Goal: Transaction & Acquisition: Purchase product/service

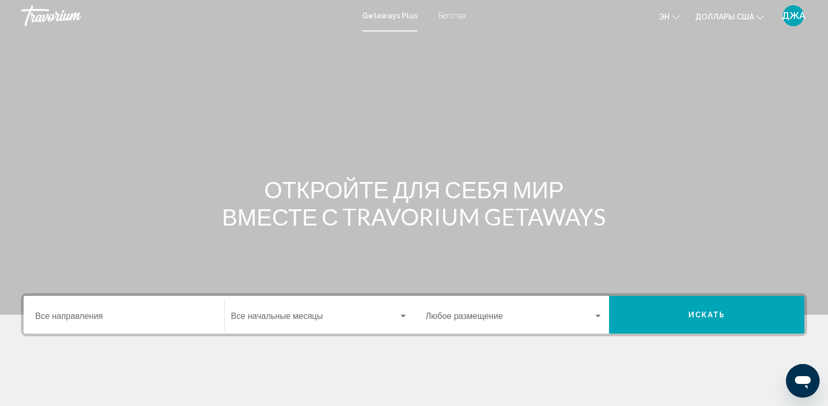
click at [110, 314] on input "Destination Все направления" at bounding box center [123, 318] width 177 height 9
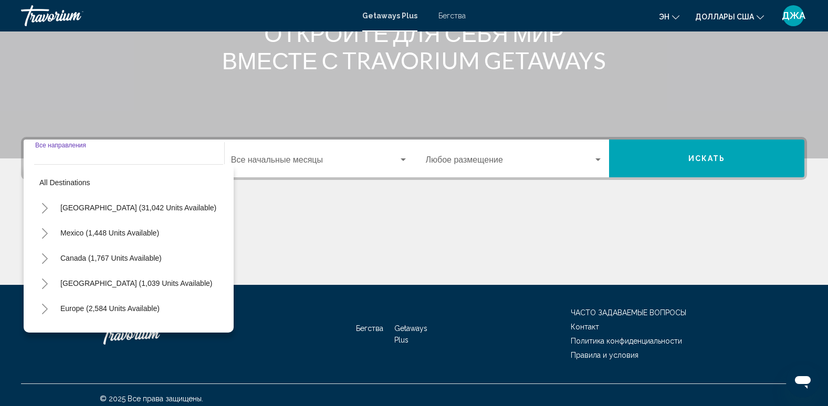
scroll to position [164, 0]
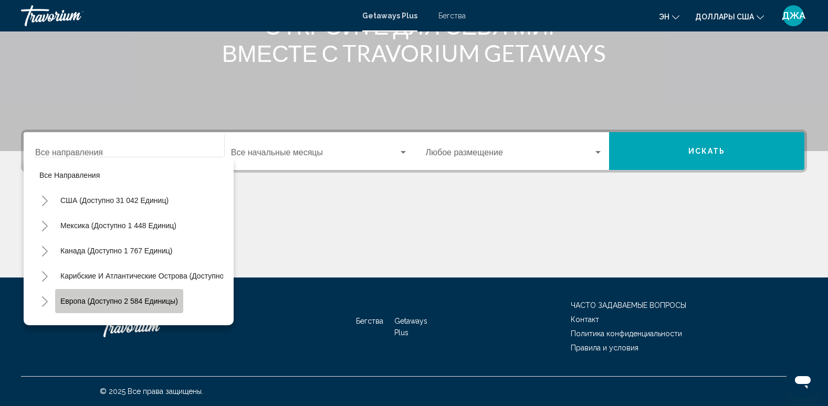
click at [124, 297] on span "Европа (доступно 2 584 единицы)" at bounding box center [119, 301] width 118 height 8
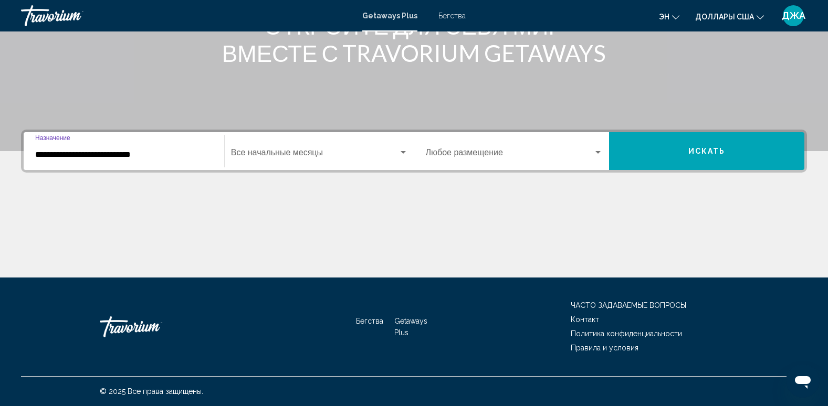
click at [157, 154] on input "**********" at bounding box center [123, 154] width 177 height 9
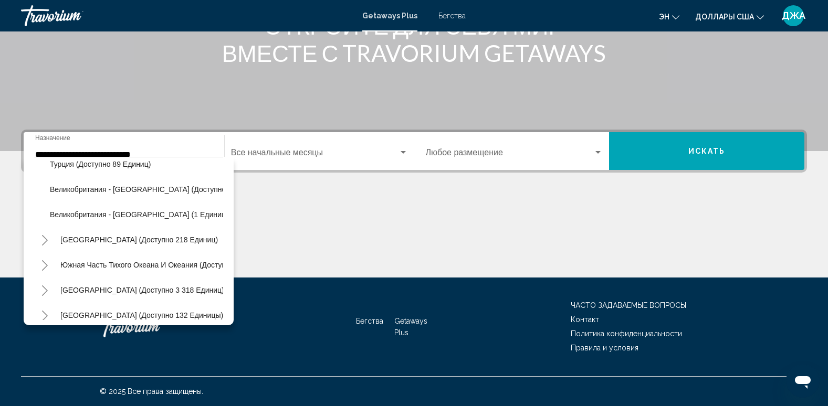
scroll to position [632, 0]
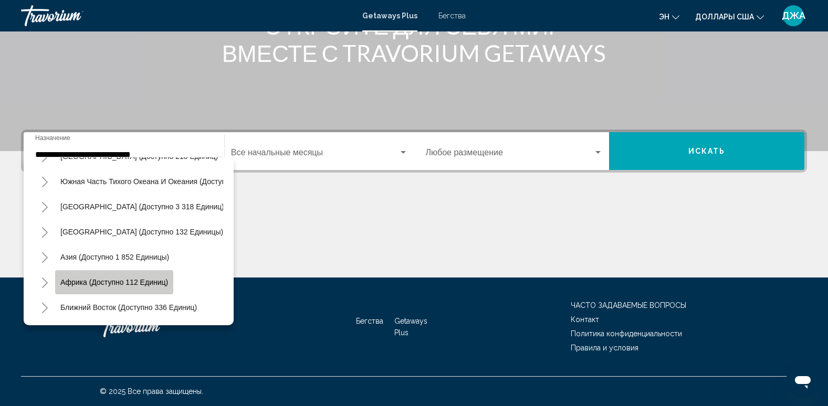
click at [166, 278] on span "Африка (доступно 112 единиц)" at bounding box center [114, 282] width 108 height 8
type input "**********"
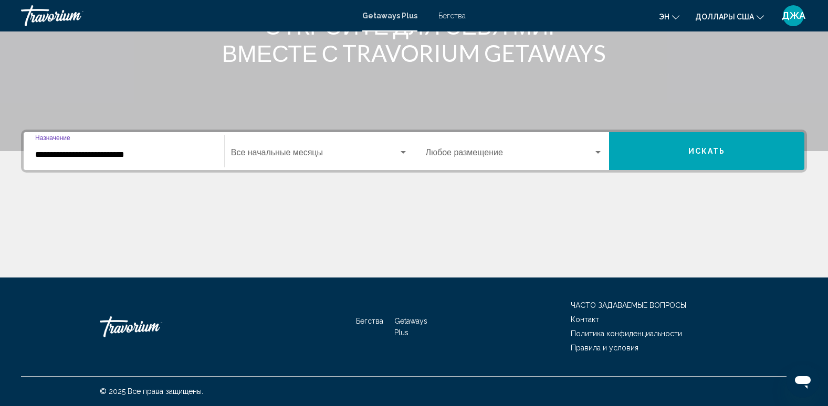
click at [159, 157] on input "**********" at bounding box center [123, 154] width 177 height 9
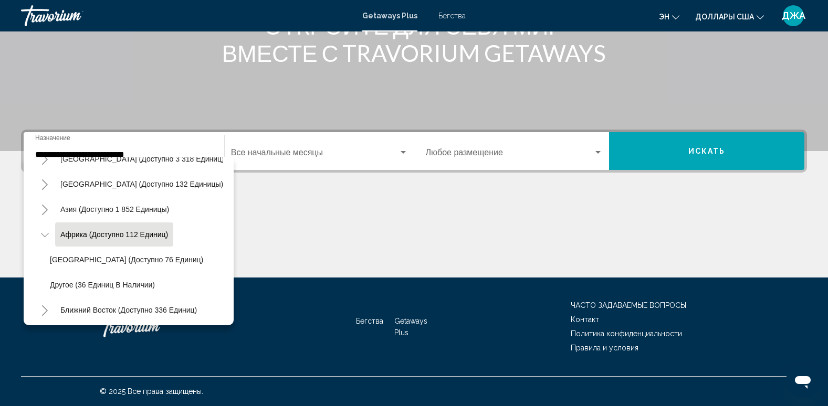
scroll to position [682, 0]
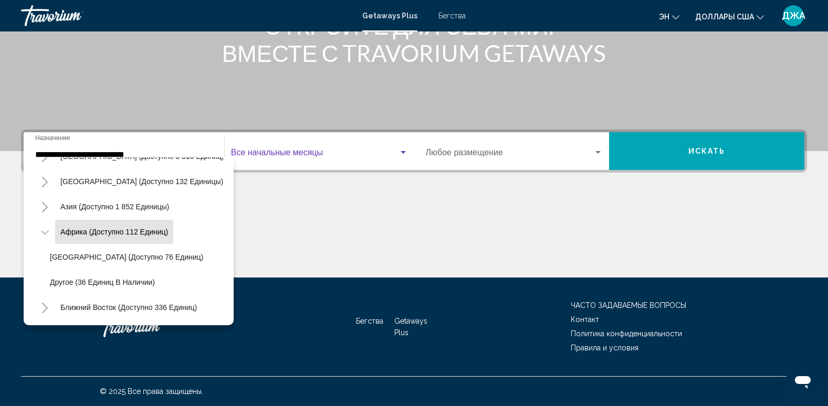
click at [303, 150] on span "Виджет поиска" at bounding box center [314, 154] width 167 height 9
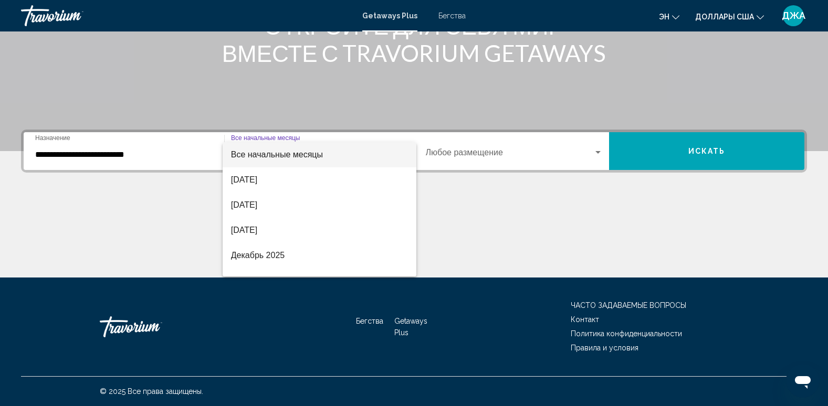
scroll to position [118, 0]
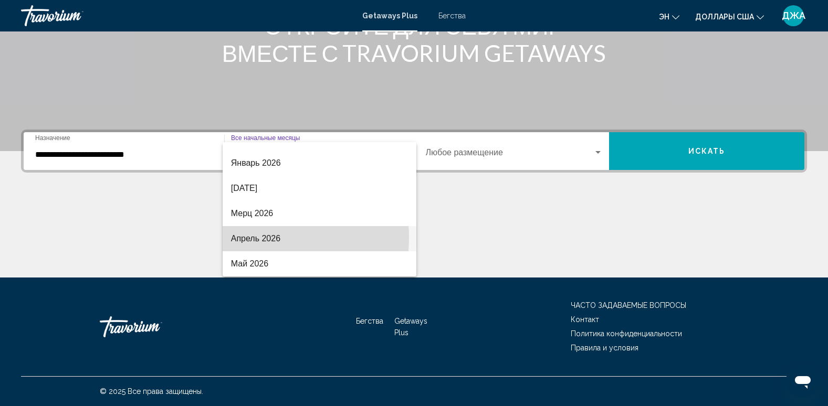
click at [260, 238] on font "Апрель 2026" at bounding box center [255, 238] width 49 height 9
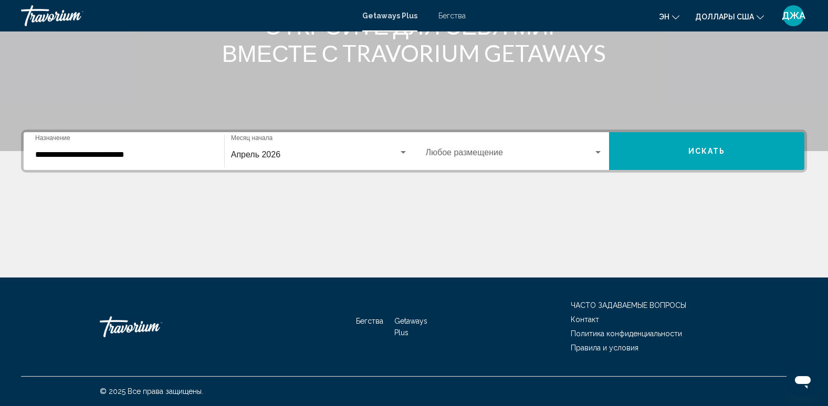
click at [556, 146] on div "Occupancy Любое размещение" at bounding box center [514, 151] width 177 height 33
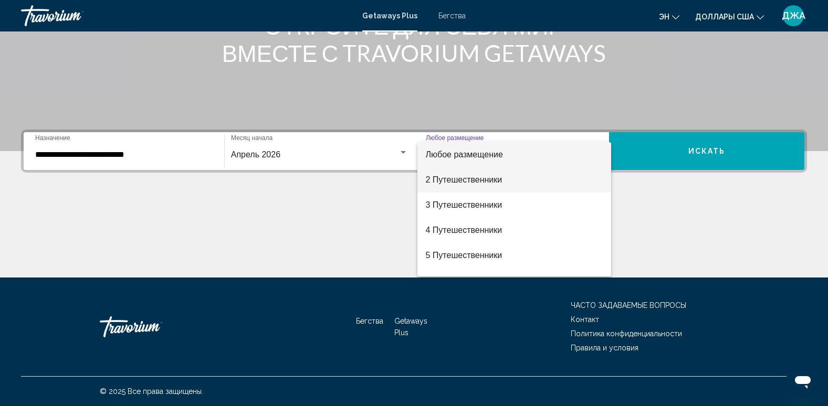
click at [534, 178] on span "2 Путешественники" at bounding box center [514, 179] width 177 height 25
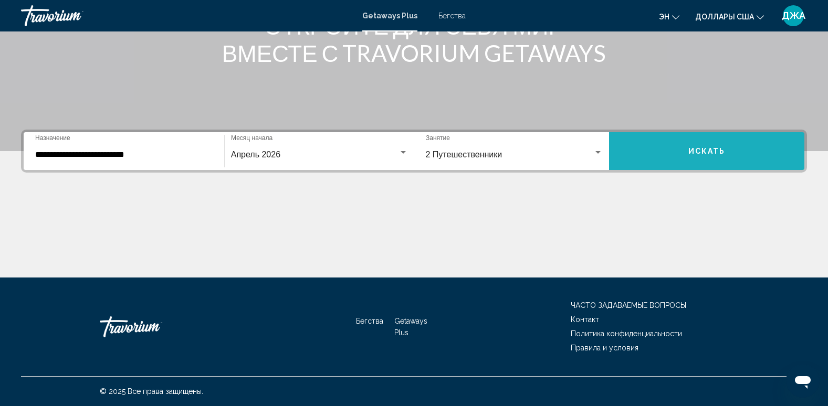
click at [703, 149] on span "Искать" at bounding box center [706, 152] width 37 height 8
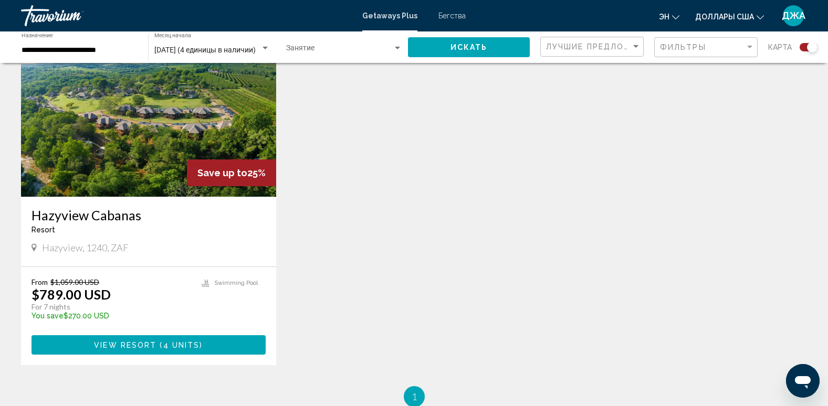
scroll to position [420, 0]
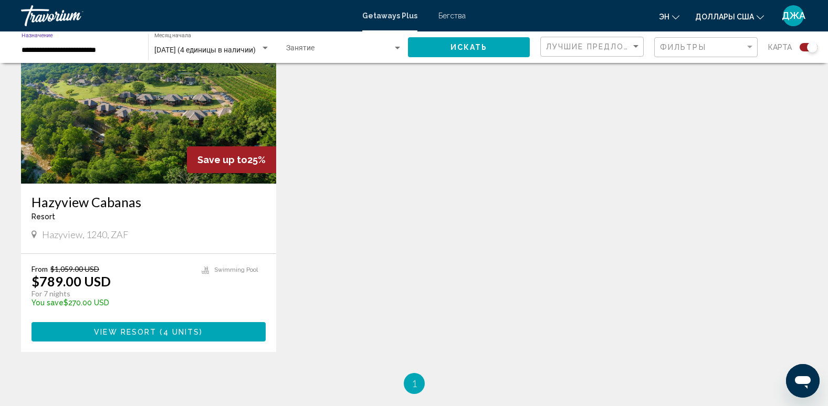
click at [118, 46] on input "**********" at bounding box center [80, 50] width 116 height 8
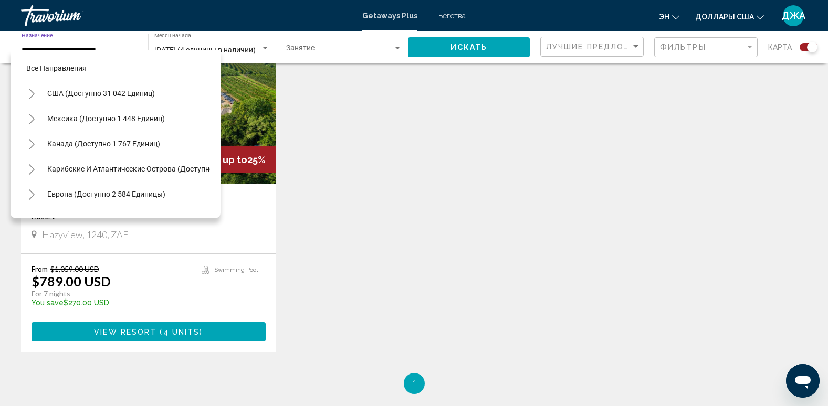
scroll to position [218, 0]
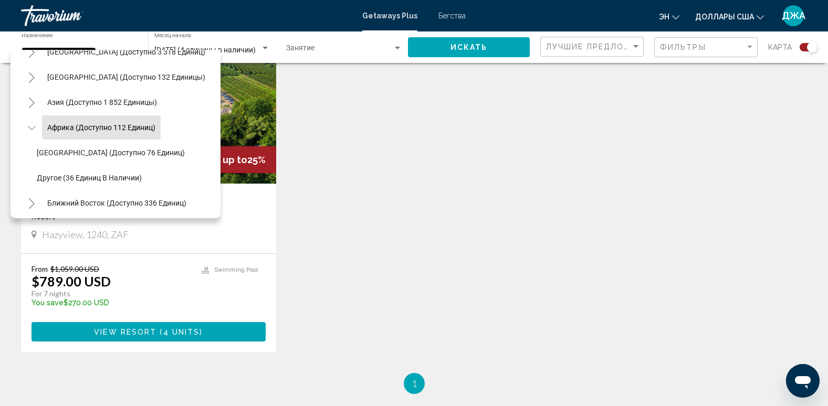
click at [369, 112] on div "Save up to 25% Hazyview Cabanas Resort - This is an adults only resort Hazyview…" at bounding box center [414, 194] width 796 height 357
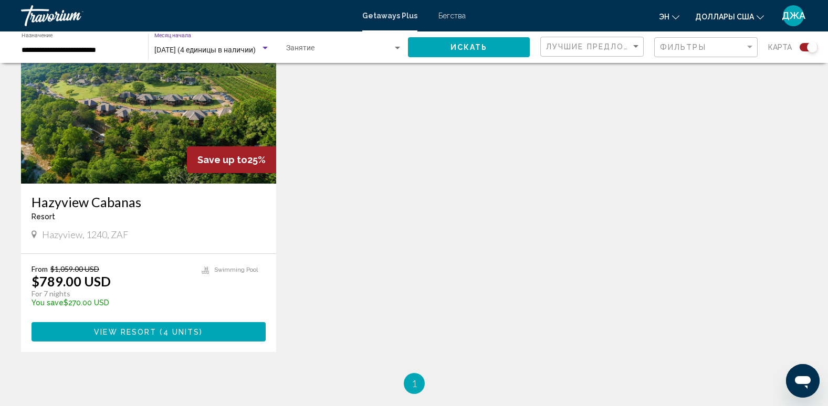
click at [202, 50] on span "Апрель 2026 (4 единицы в наличии)" at bounding box center [204, 50] width 101 height 8
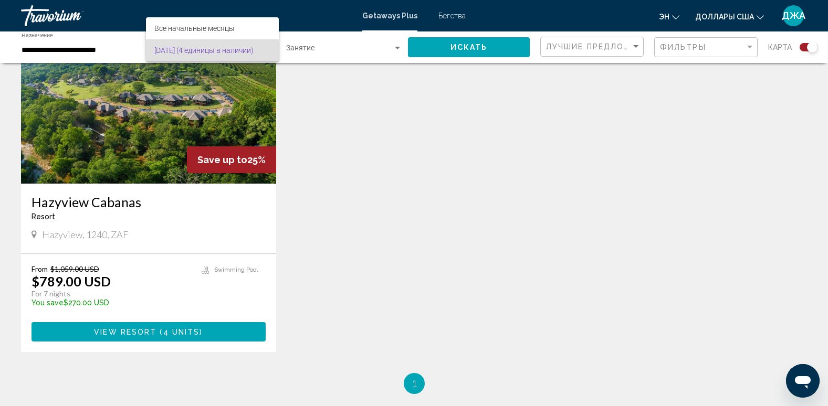
click at [318, 100] on div at bounding box center [414, 203] width 828 height 406
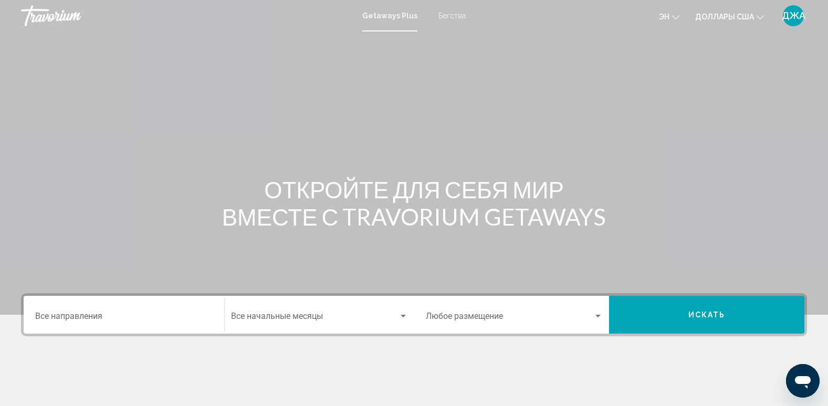
click at [107, 310] on div "Destination Все направления" at bounding box center [123, 315] width 177 height 33
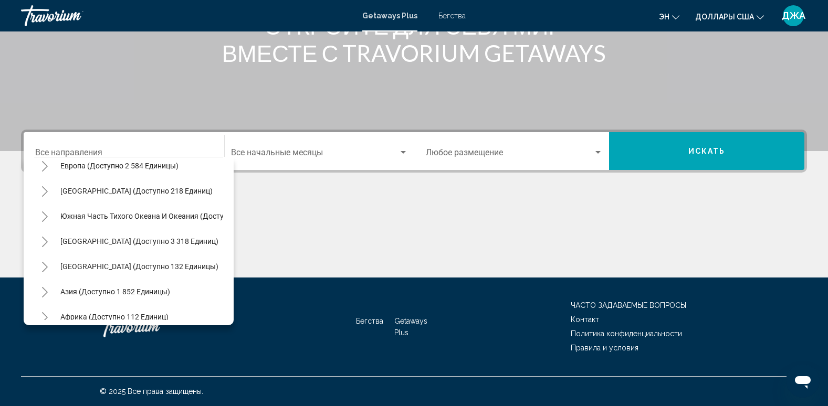
scroll to position [178, 0]
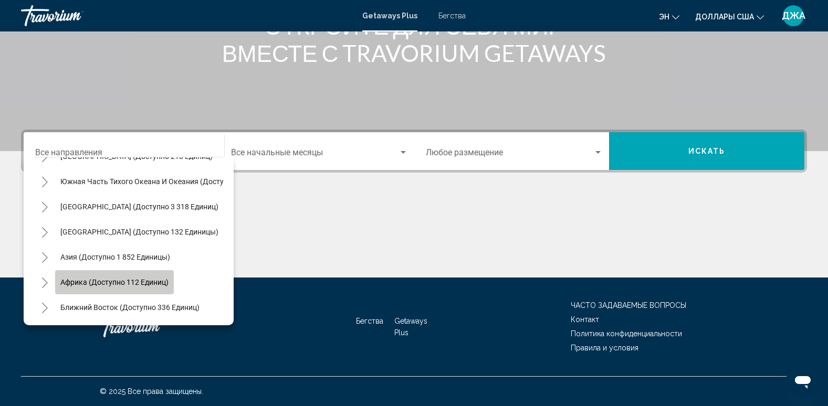
click at [157, 278] on span "Африка (доступно 112 единиц)" at bounding box center [114, 282] width 108 height 8
type input "**********"
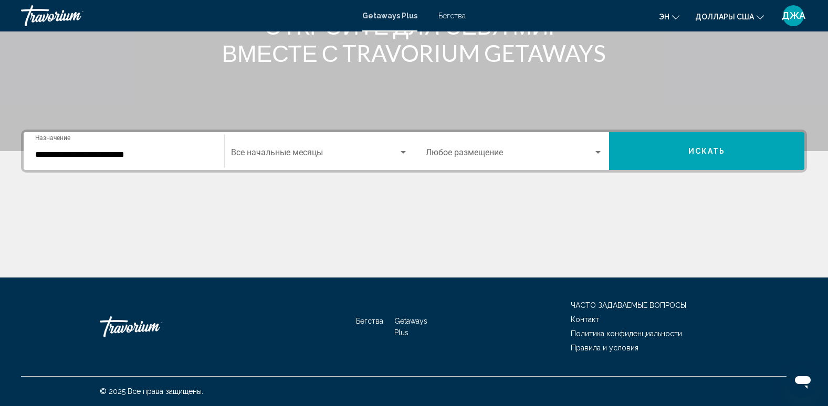
click at [326, 149] on div "Start Month Все начальные месяцы" at bounding box center [319, 151] width 177 height 33
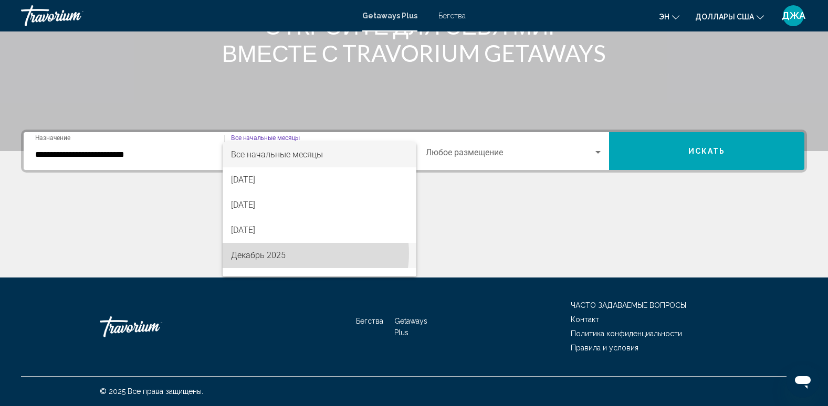
click at [304, 254] on span "Декабрь 2025" at bounding box center [319, 255] width 177 height 25
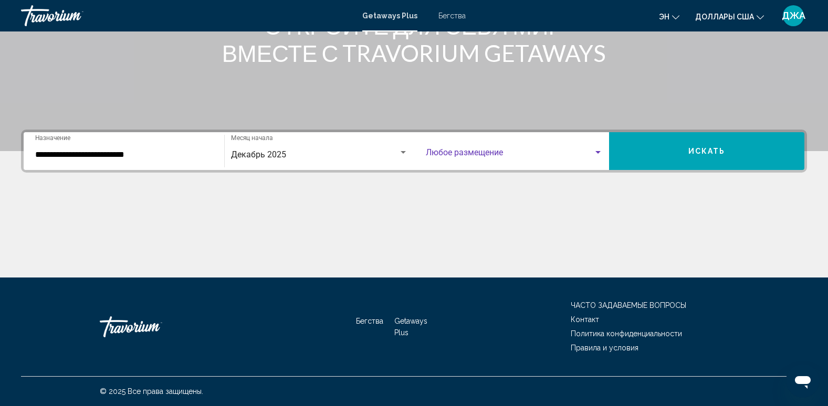
click at [520, 155] on span "Виджет поиска" at bounding box center [510, 154] width 168 height 9
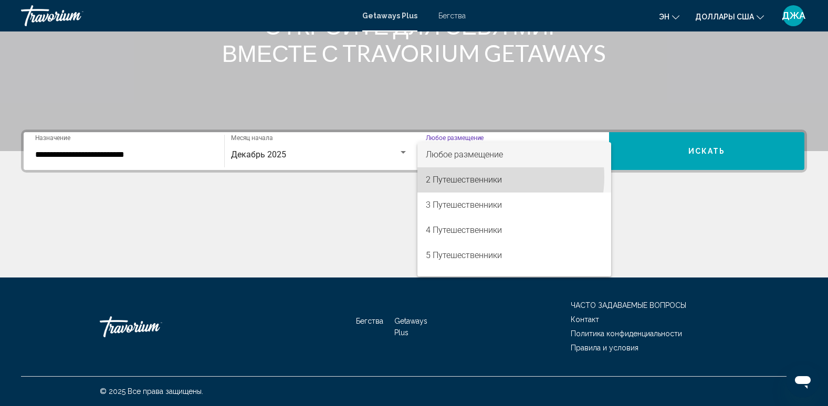
click at [479, 177] on font "2 Путешественники" at bounding box center [464, 180] width 76 height 10
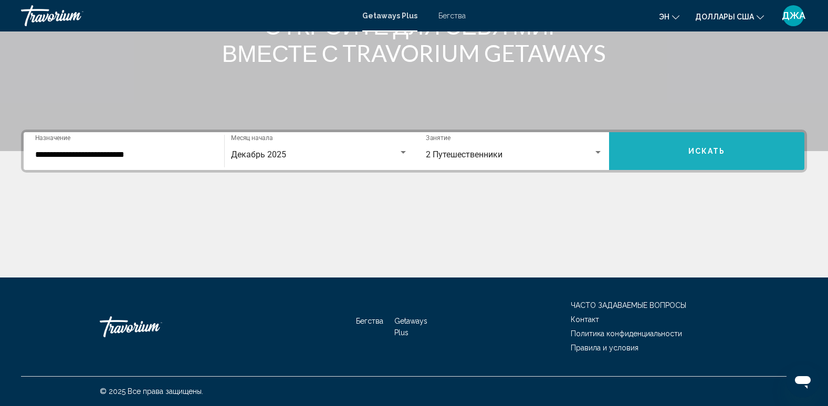
click at [689, 146] on span "Искать" at bounding box center [706, 150] width 37 height 8
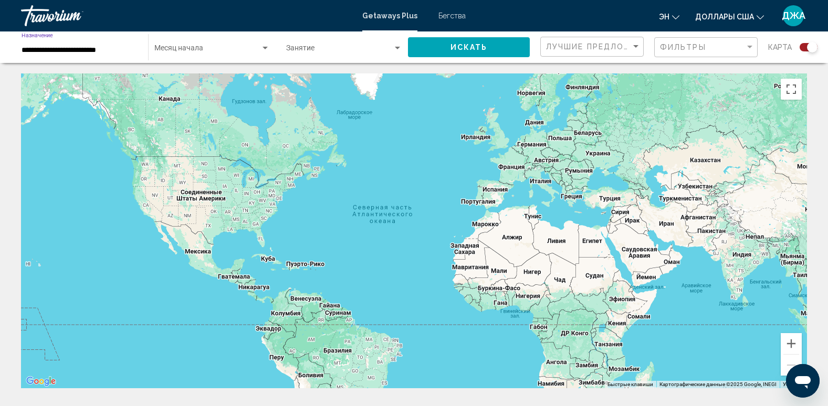
click at [119, 51] on input "**********" at bounding box center [80, 50] width 116 height 8
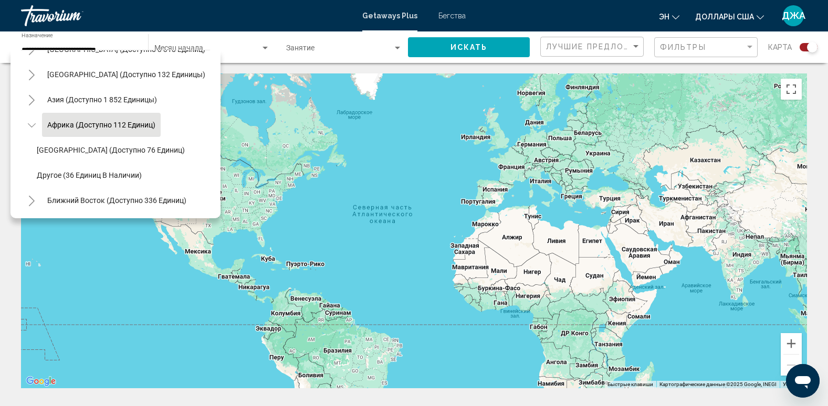
scroll to position [228, 0]
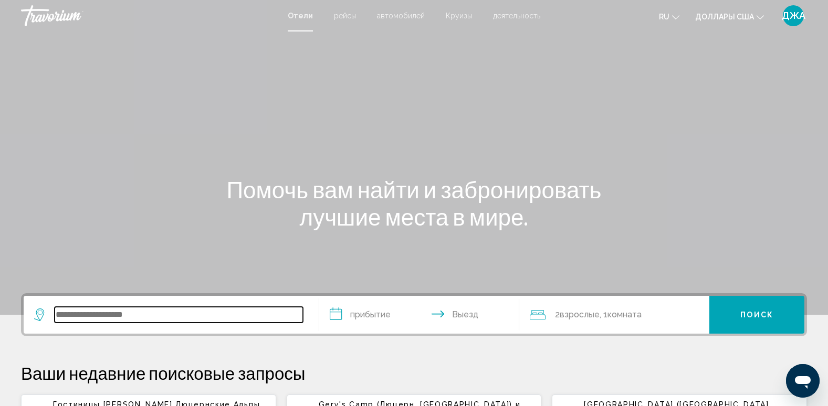
click at [113, 312] on input "Виджет поиска" at bounding box center [179, 315] width 248 height 16
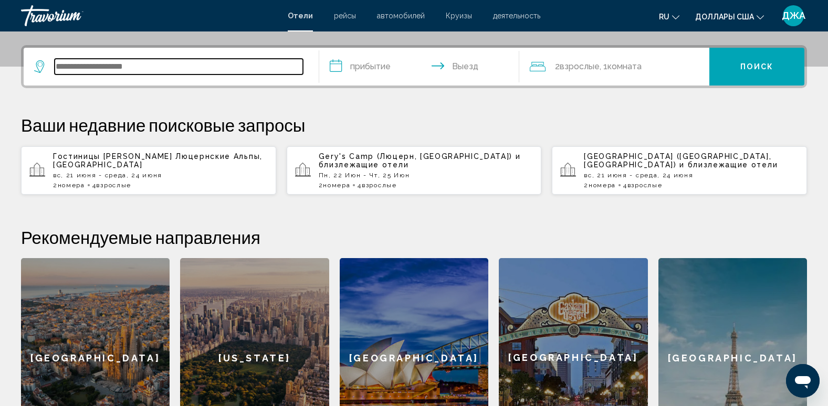
scroll to position [259, 0]
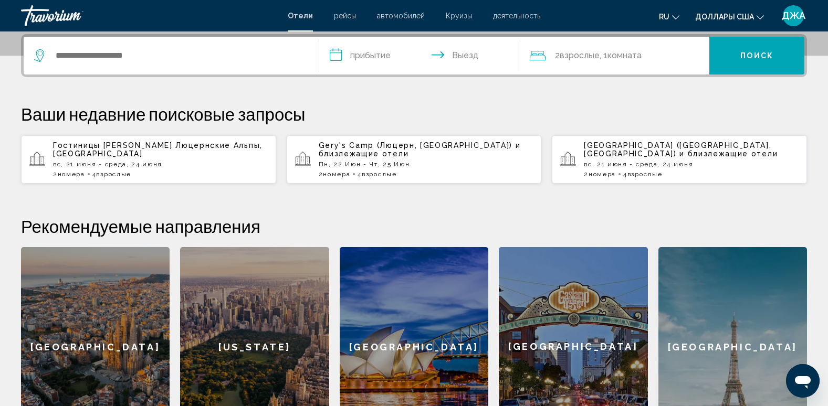
click at [733, 370] on div "[GEOGRAPHIC_DATA]" at bounding box center [732, 347] width 149 height 200
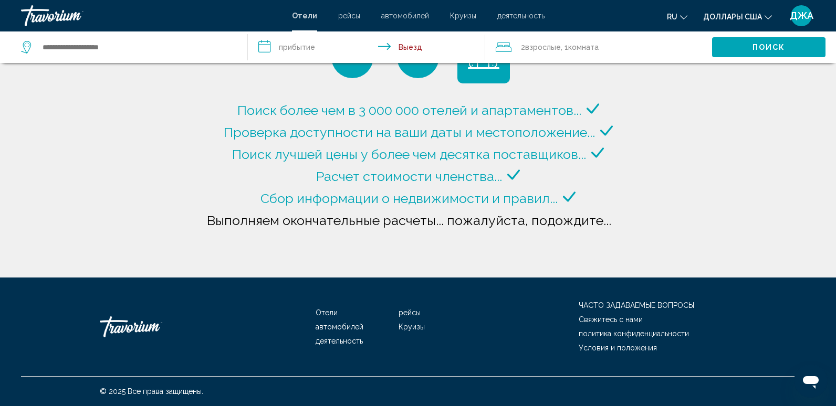
type input "**********"
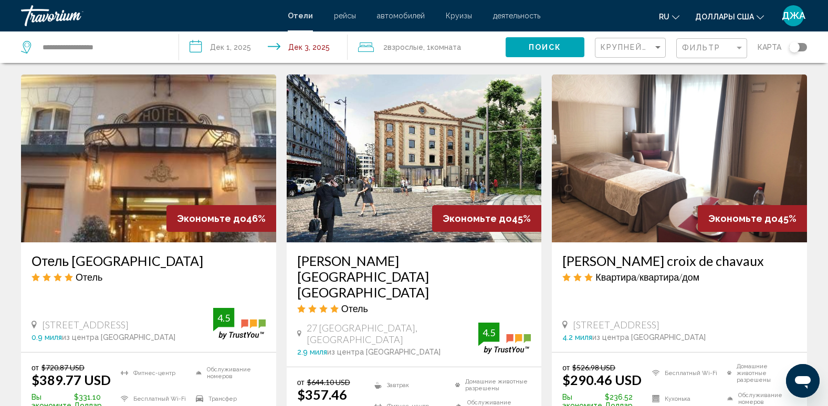
scroll to position [882, 0]
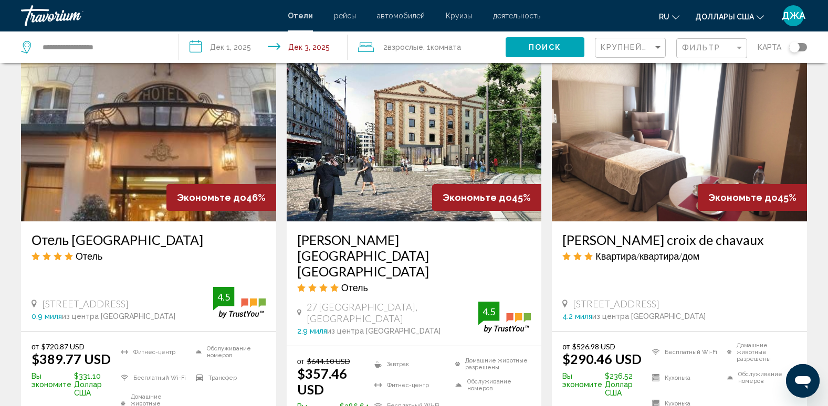
click at [737, 368] on li "Обслуживание номеров" at bounding box center [759, 378] width 75 height 20
click at [224, 51] on input "**********" at bounding box center [265, 48] width 173 height 35
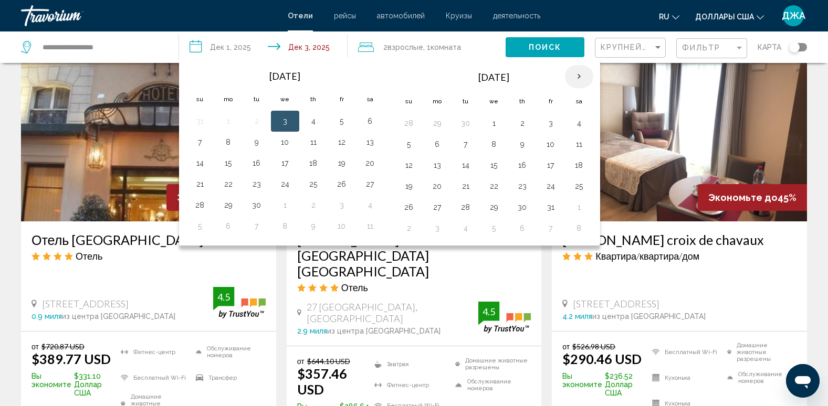
click at [579, 76] on th "Next month" at bounding box center [579, 76] width 28 height 23
click at [551, 209] on button "28" at bounding box center [550, 207] width 17 height 15
click at [410, 229] on button "30" at bounding box center [409, 228] width 17 height 15
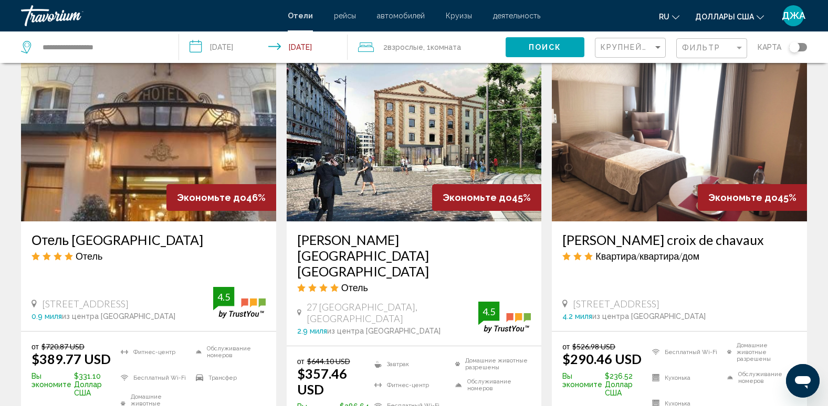
click at [259, 46] on input "**********" at bounding box center [265, 48] width 173 height 35
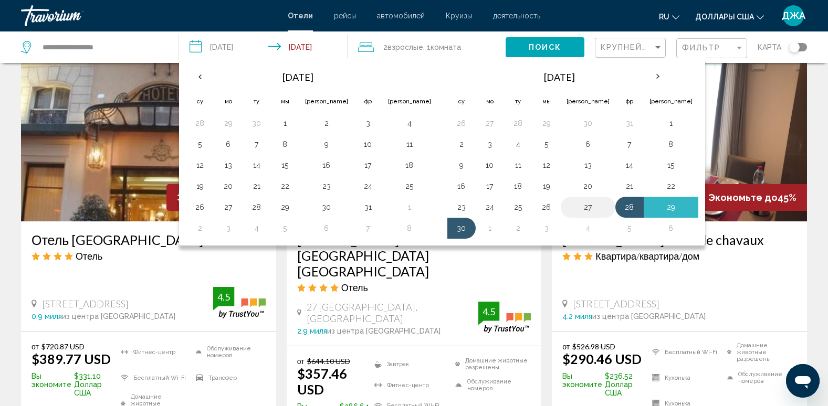
click at [566, 208] on button "27" at bounding box center [587, 207] width 43 height 15
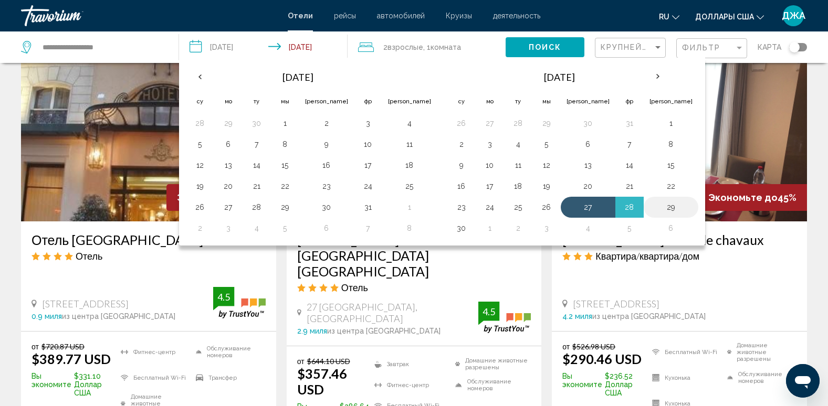
click at [649, 209] on button "29" at bounding box center [670, 207] width 43 height 15
type input "**********"
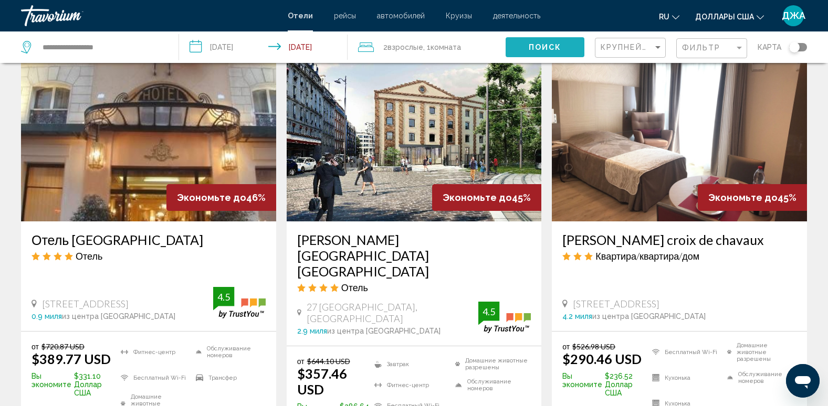
click at [534, 44] on span "Поиск" at bounding box center [545, 48] width 33 height 8
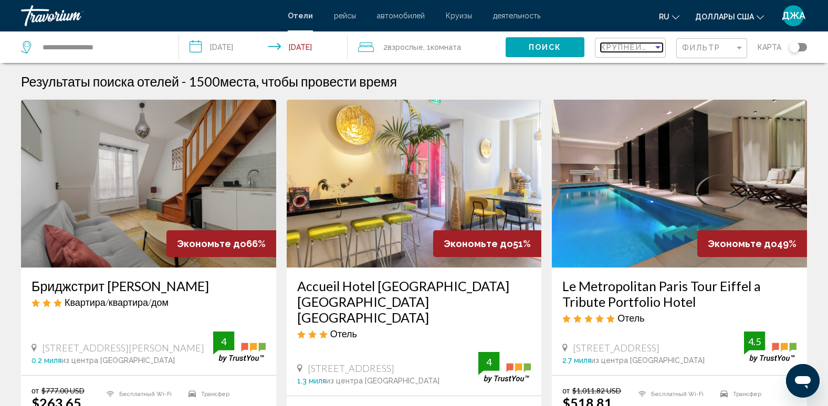
click at [618, 44] on span "Крупнейшие сбережения" at bounding box center [663, 47] width 125 height 8
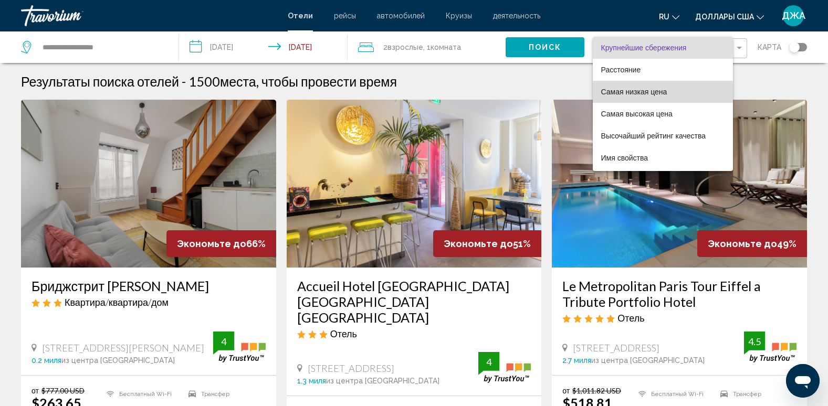
click at [657, 96] on span "Самая низкая цена" at bounding box center [662, 92] width 123 height 22
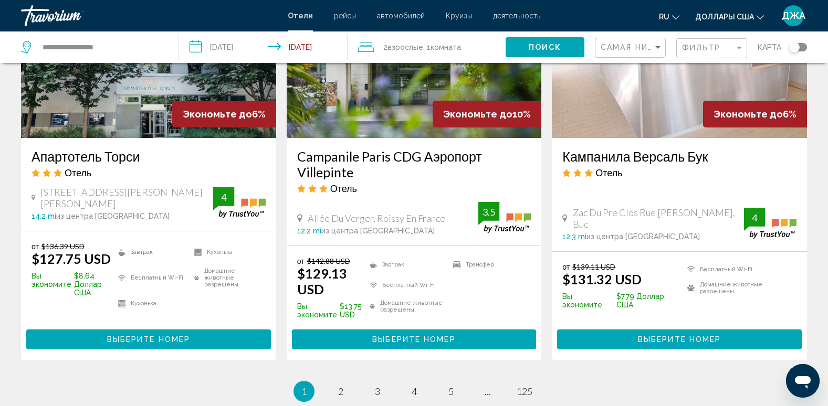
scroll to position [1491, 0]
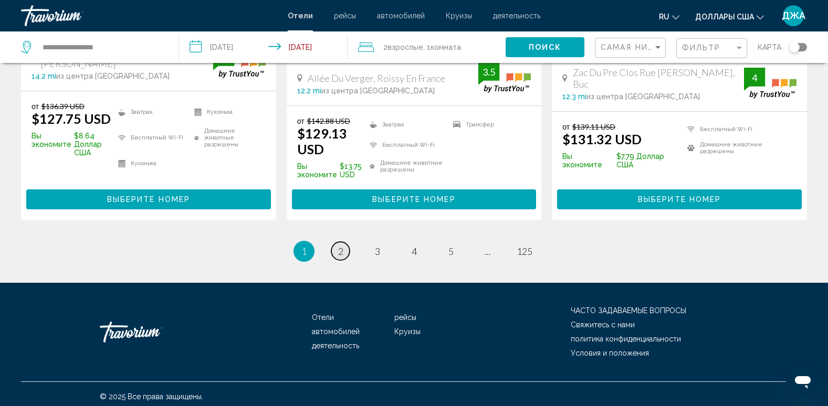
click at [339, 249] on span "2" at bounding box center [340, 252] width 5 height 12
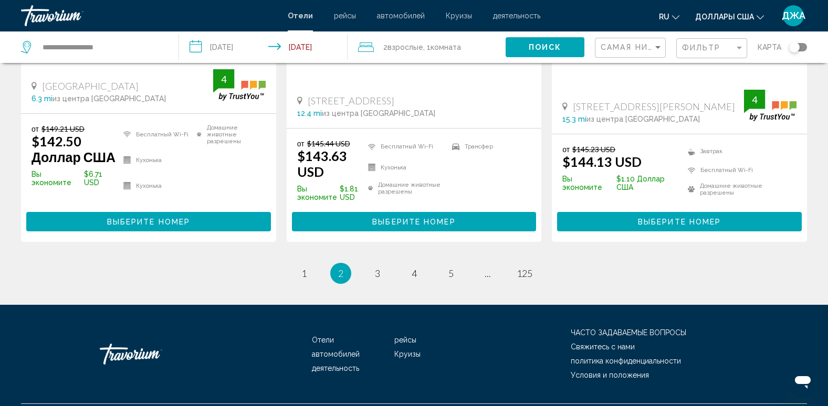
scroll to position [1512, 0]
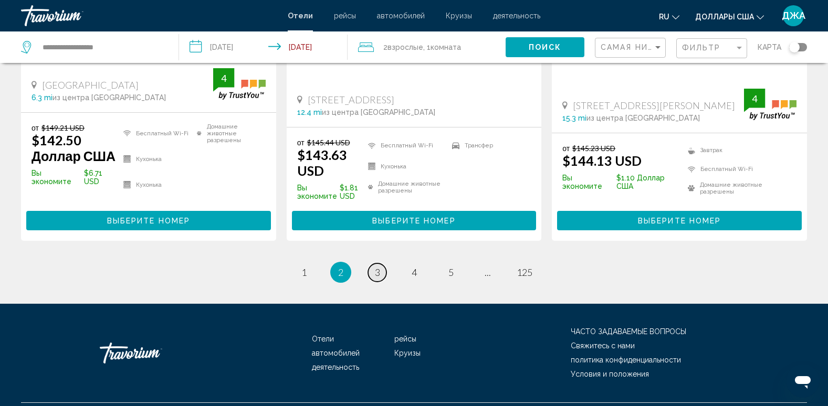
click at [380, 274] on span "3" at bounding box center [377, 273] width 5 height 12
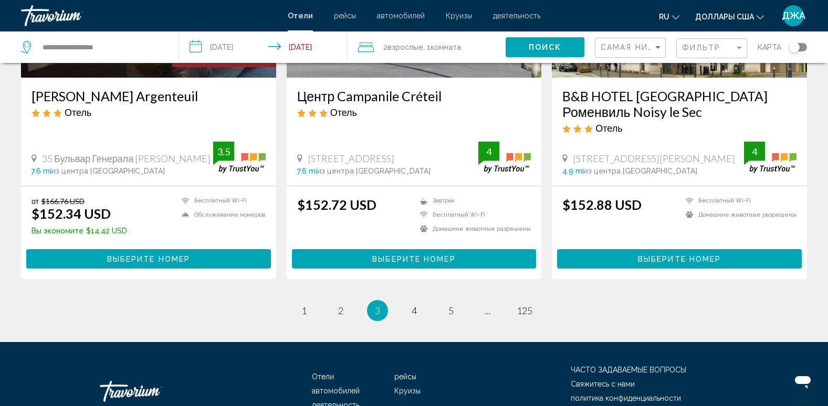
scroll to position [1467, 0]
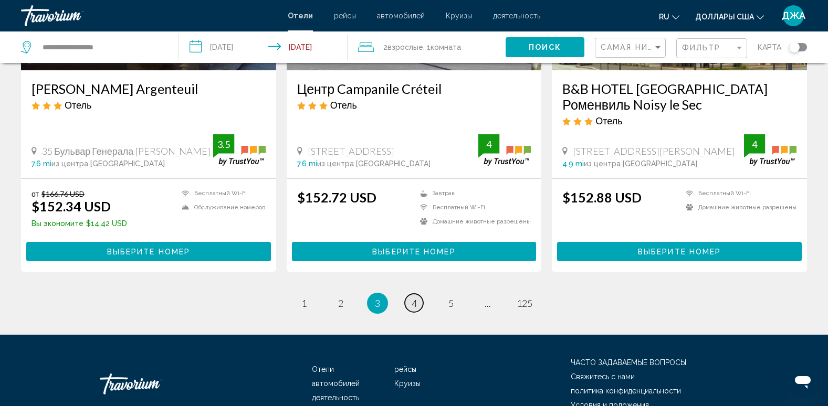
click at [412, 298] on span "4" at bounding box center [414, 304] width 5 height 12
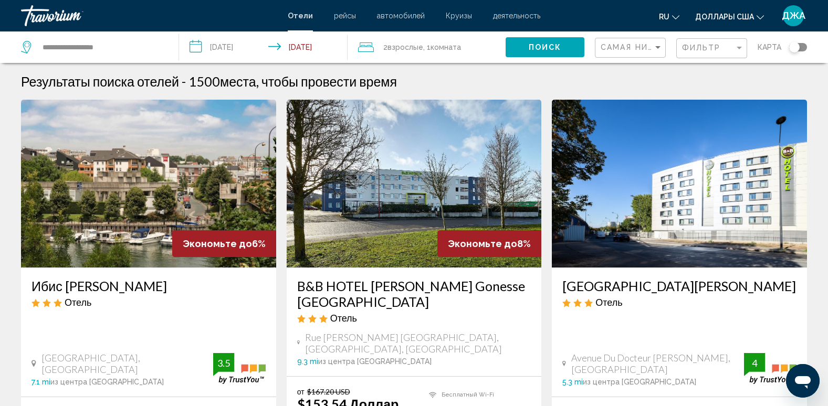
click at [411, 248] on img "Основное содержание" at bounding box center [414, 184] width 255 height 168
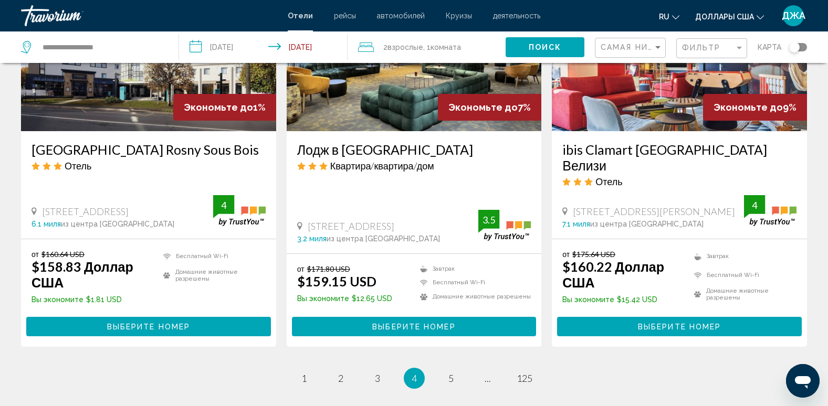
scroll to position [1386, 0]
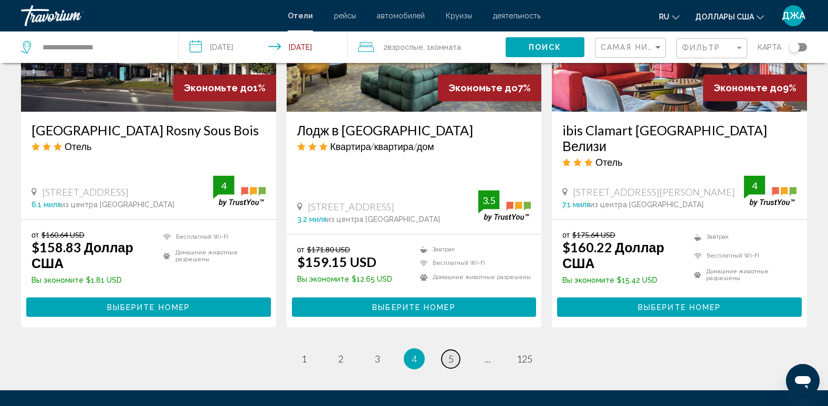
click at [447, 350] on link "страница 5" at bounding box center [450, 359] width 18 height 18
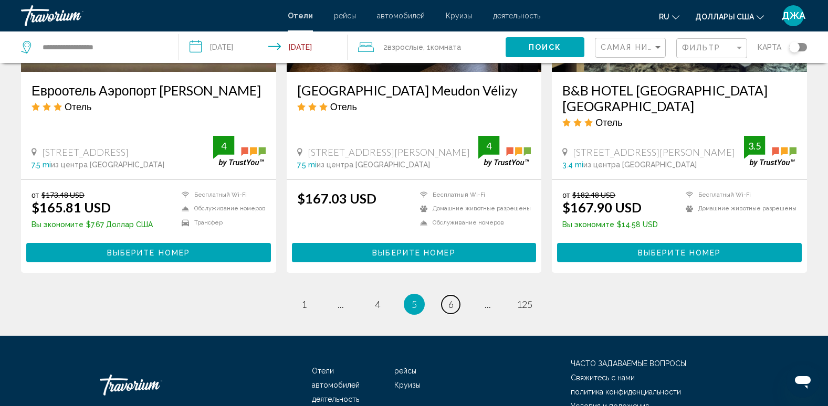
scroll to position [1390, 0]
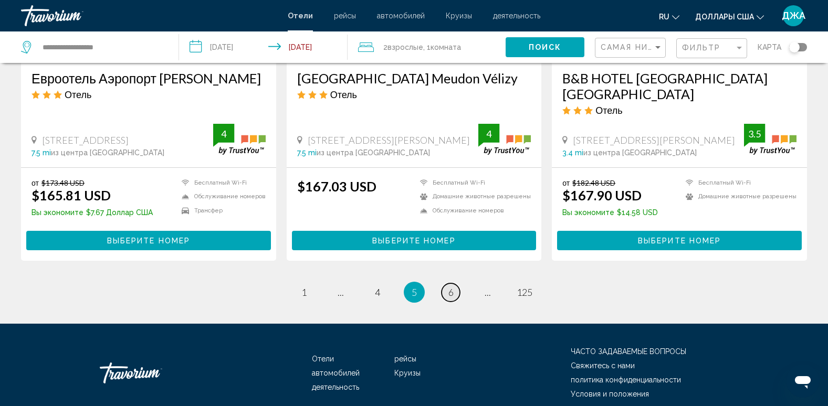
click at [451, 287] on span "6" at bounding box center [450, 293] width 5 height 12
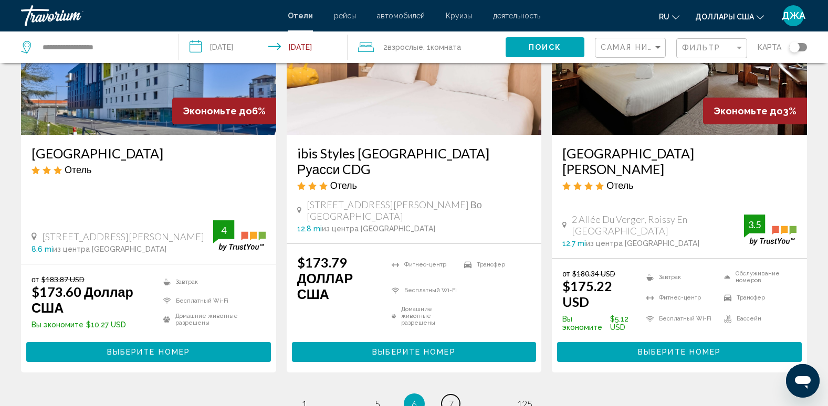
scroll to position [1465, 0]
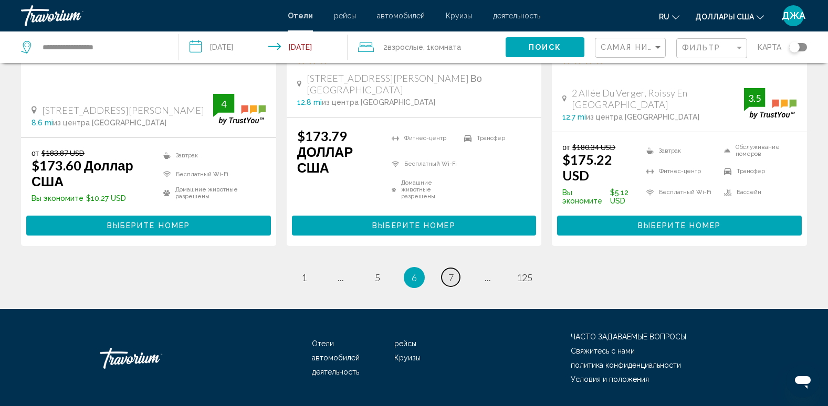
click at [451, 272] on span "7" at bounding box center [450, 278] width 5 height 12
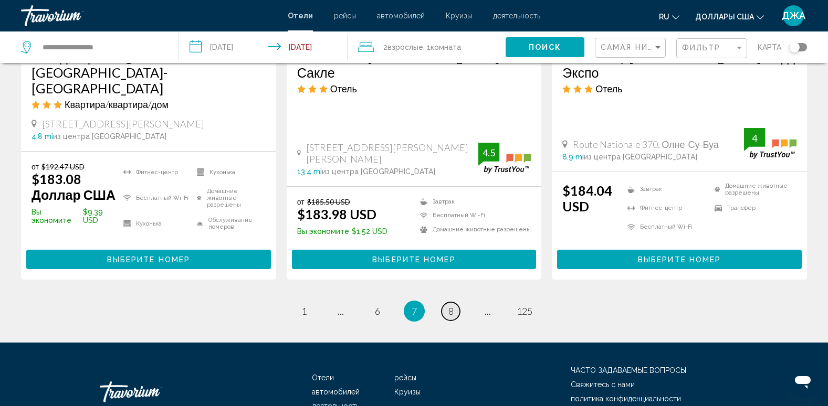
scroll to position [1450, 0]
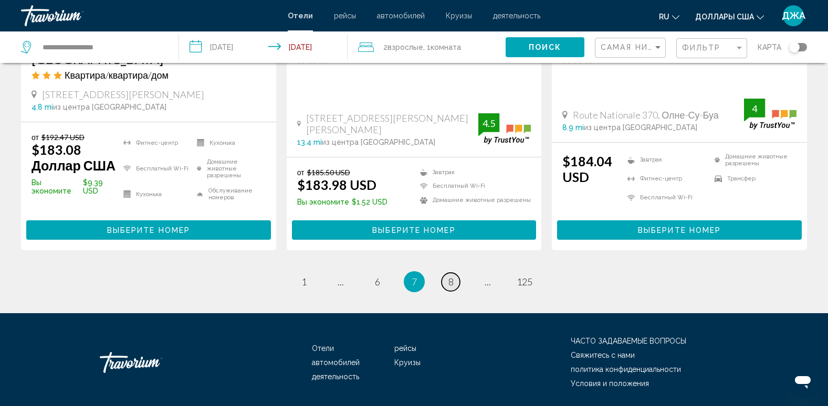
click at [451, 276] on span "8" at bounding box center [450, 282] width 5 height 12
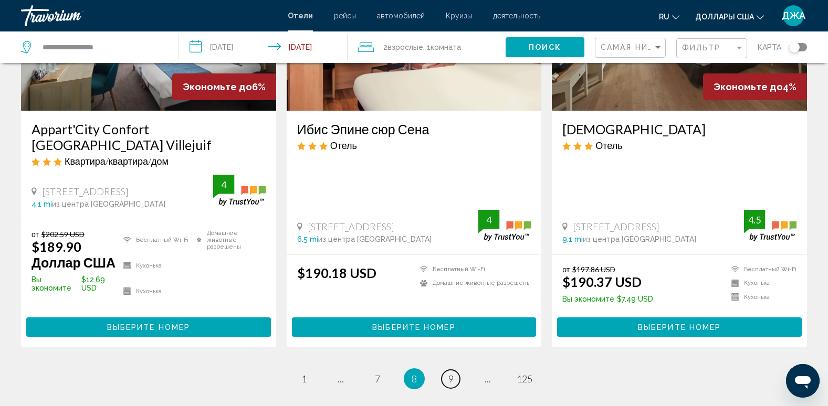
scroll to position [1365, 0]
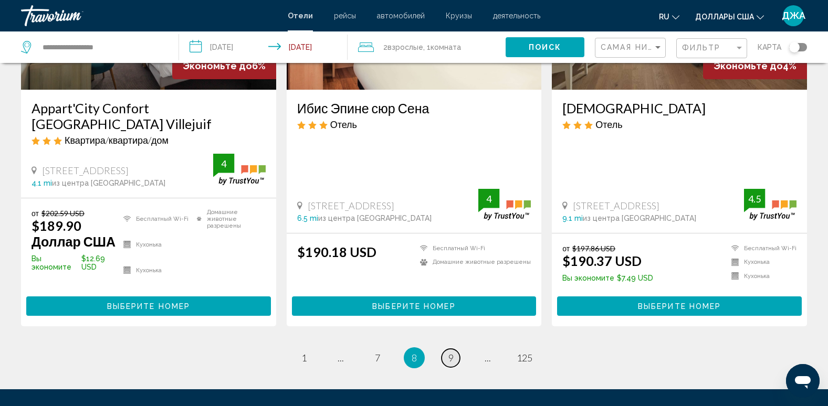
click at [450, 352] on span "9" at bounding box center [450, 358] width 5 height 12
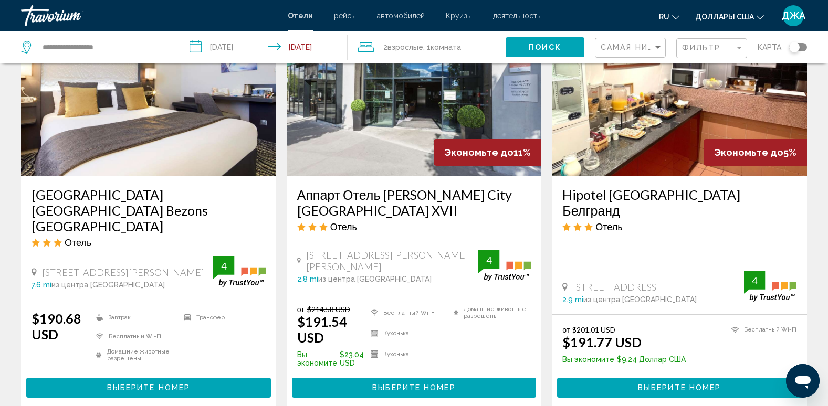
scroll to position [504, 0]
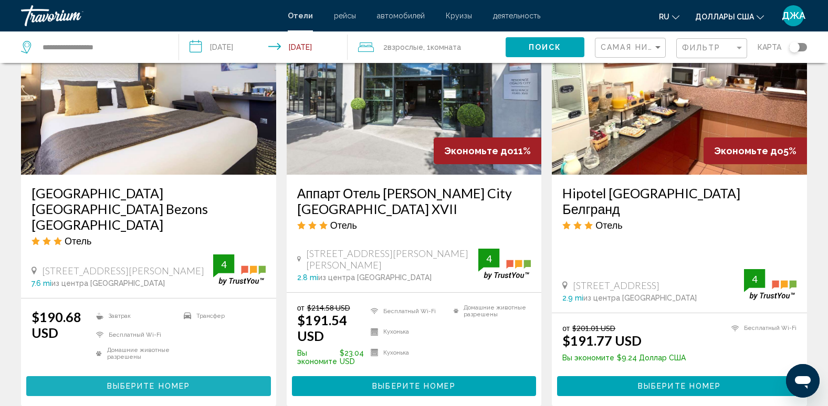
click at [178, 383] on span "Выберите номер" at bounding box center [148, 387] width 83 height 8
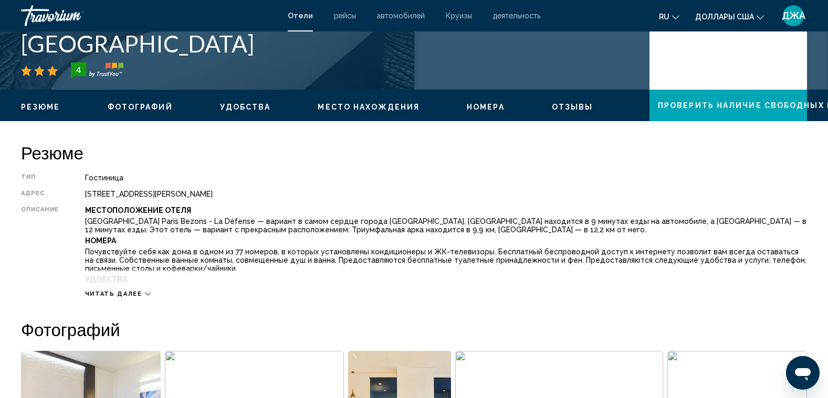
scroll to position [294, 0]
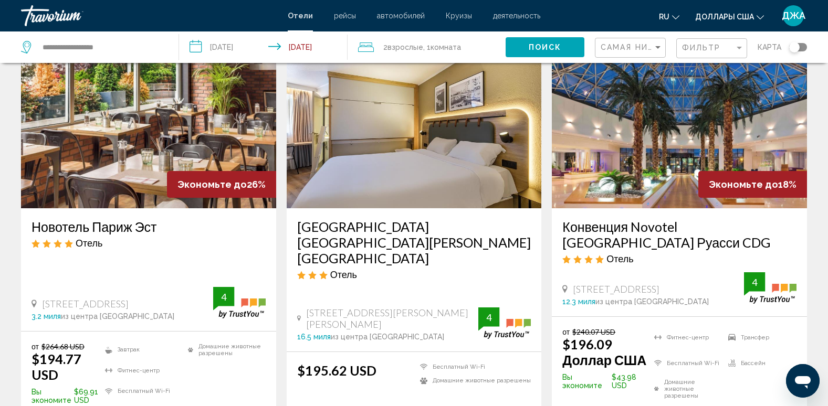
scroll to position [1321, 0]
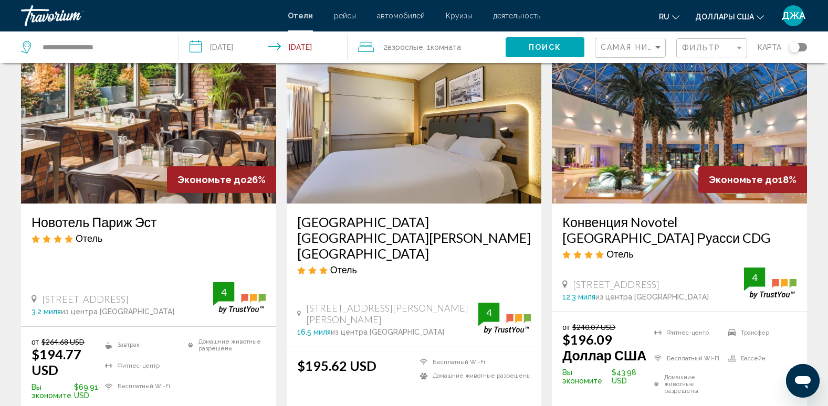
click at [218, 338] on ul "Завтрак Фитнес-центр Бесплатный Wi-Fi Домашние животные разрешены" at bounding box center [182, 369] width 165 height 62
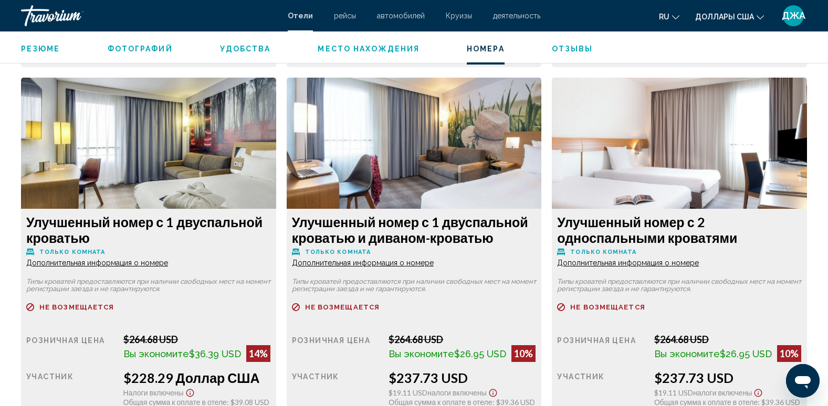
scroll to position [1806, 0]
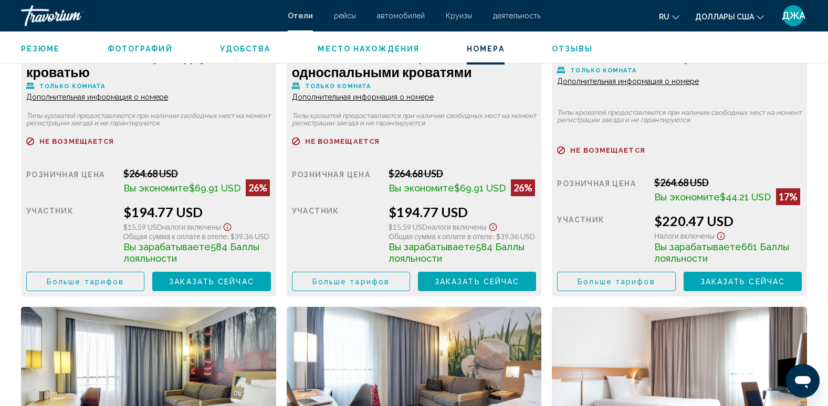
scroll to position [1596, 0]
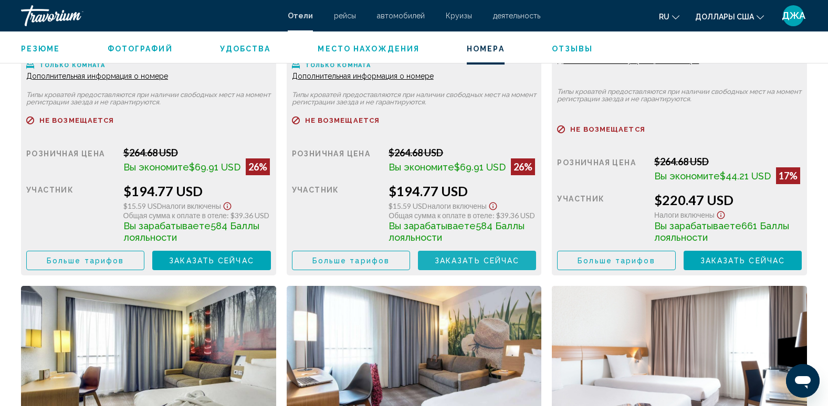
click at [499, 255] on button "Заказать сейчас Больше недоступно" at bounding box center [477, 260] width 118 height 19
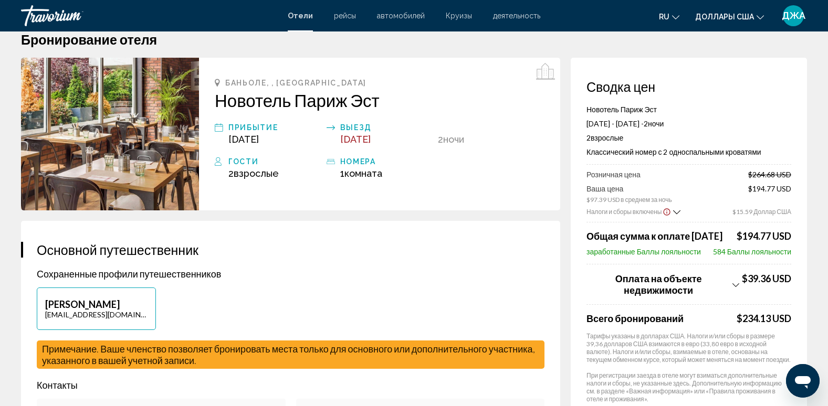
scroll to position [42, 0]
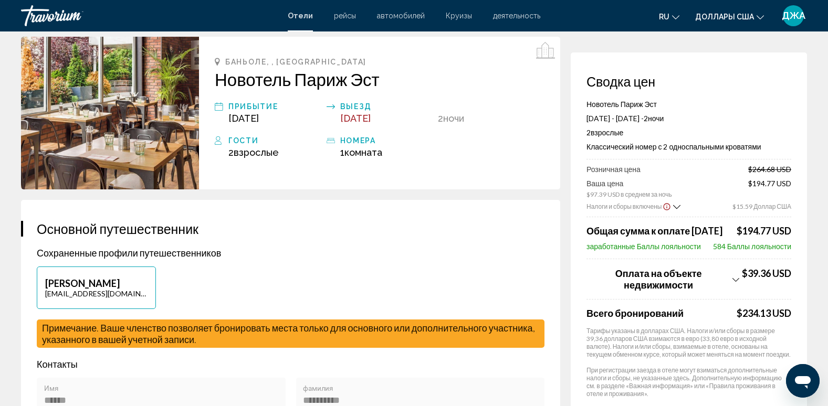
click at [141, 91] on img "Основное содержание" at bounding box center [110, 113] width 178 height 153
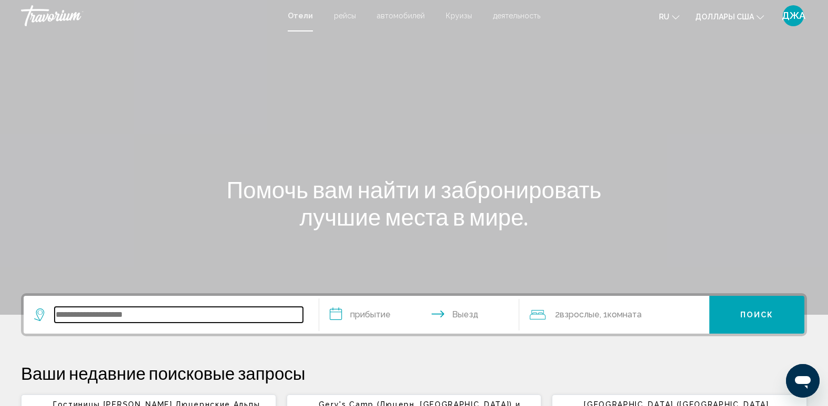
click at [92, 311] on input "Виджет поиска" at bounding box center [179, 315] width 248 height 16
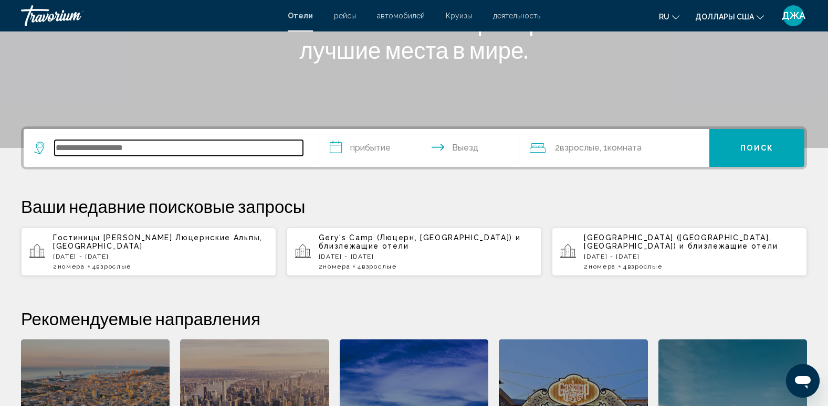
scroll to position [259, 0]
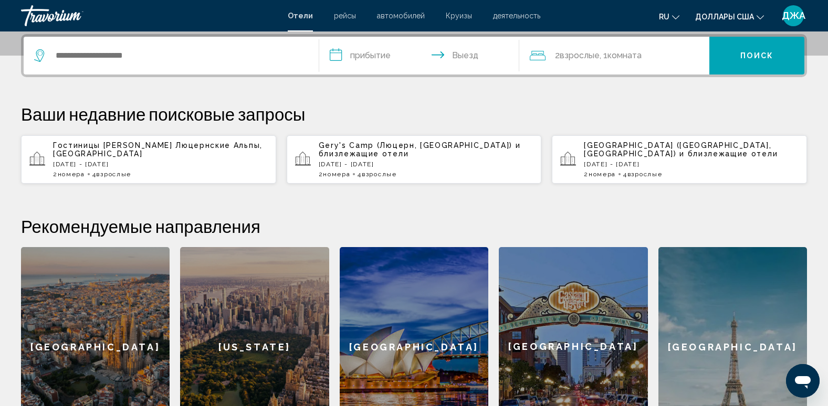
drag, startPoint x: 827, startPoint y: 288, endPoint x: 835, endPoint y: 324, distance: 37.6
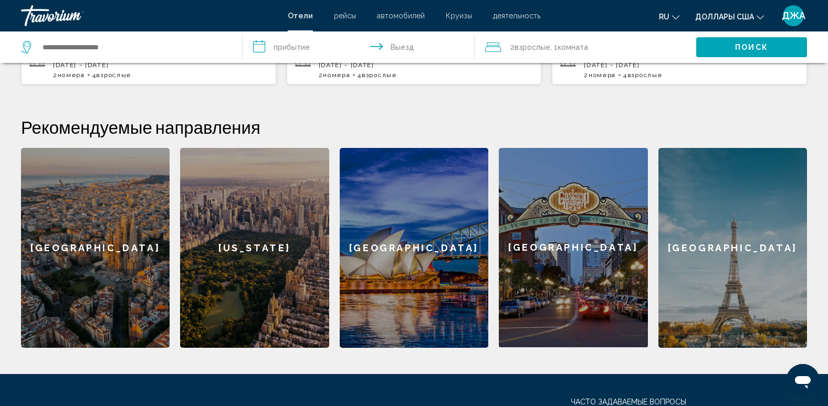
scroll to position [357, 0]
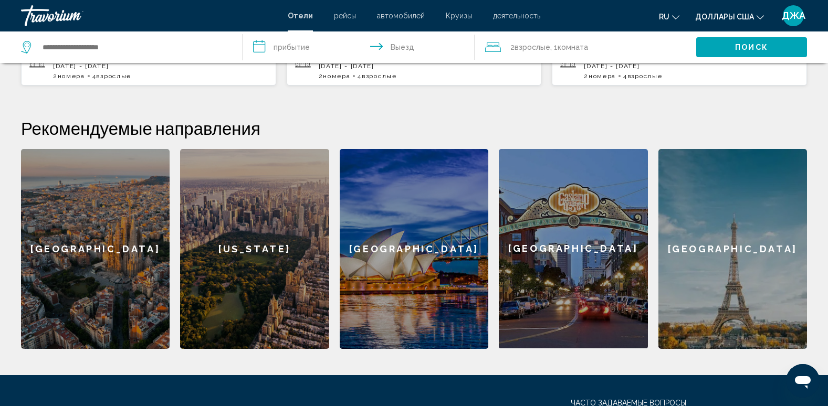
click at [799, 276] on div "[GEOGRAPHIC_DATA]" at bounding box center [732, 249] width 149 height 200
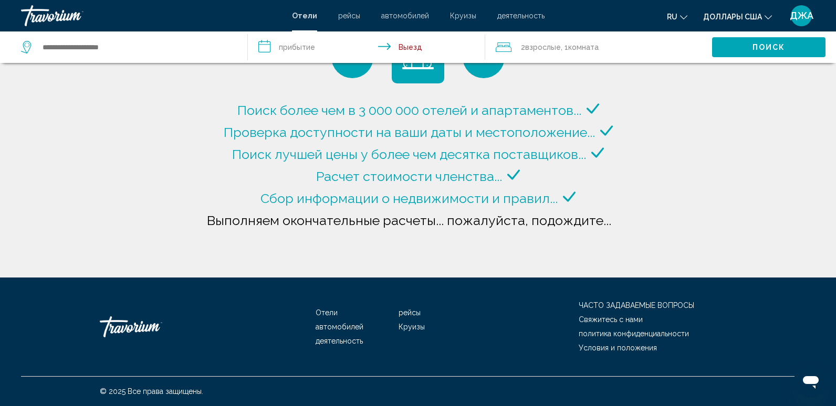
type input "**********"
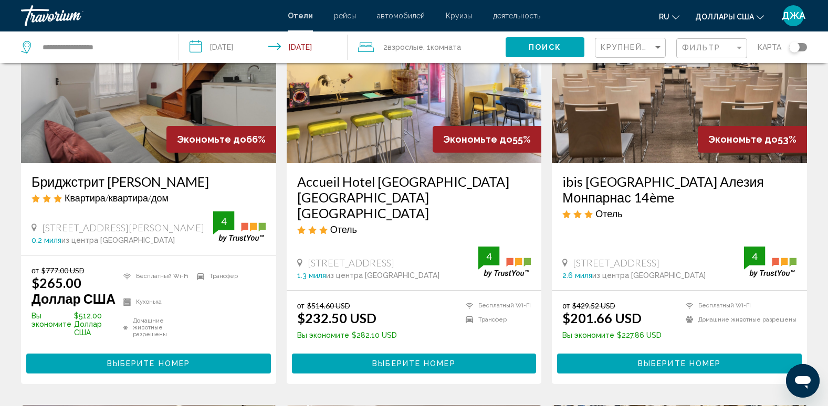
scroll to position [105, 0]
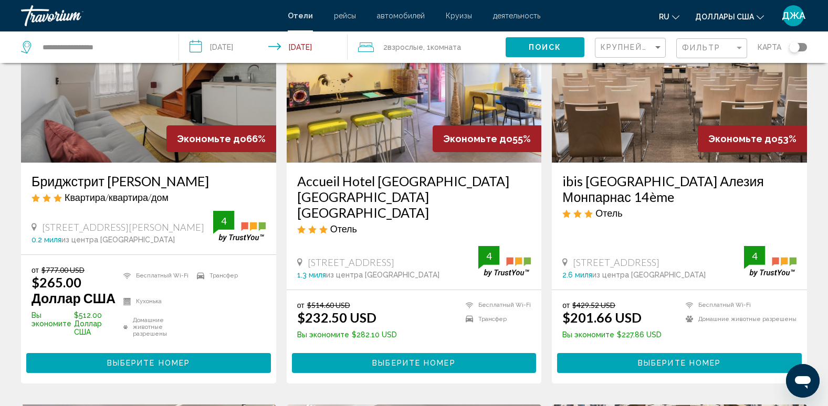
click at [479, 101] on img "Основное содержание" at bounding box center [414, 79] width 255 height 168
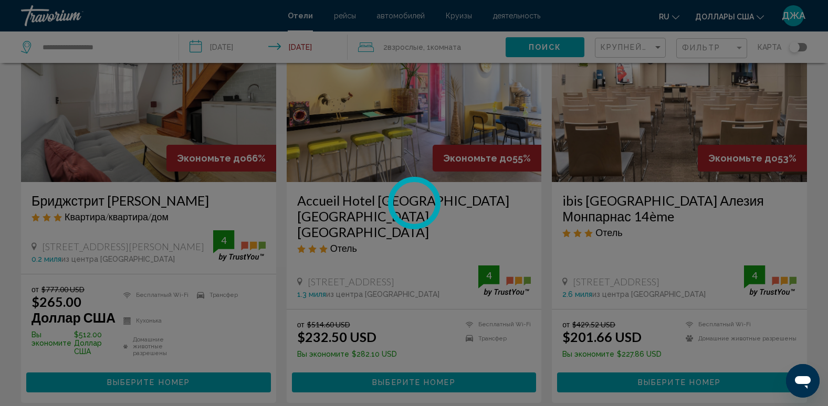
scroll to position [84, 0]
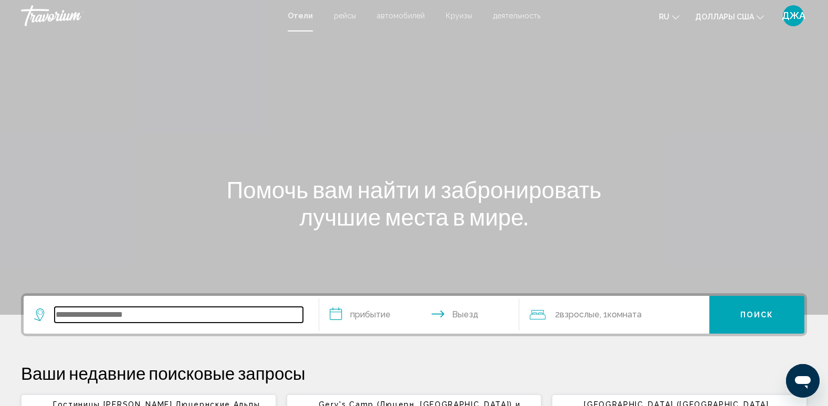
click at [109, 311] on input "Виджет поиска" at bounding box center [179, 315] width 248 height 16
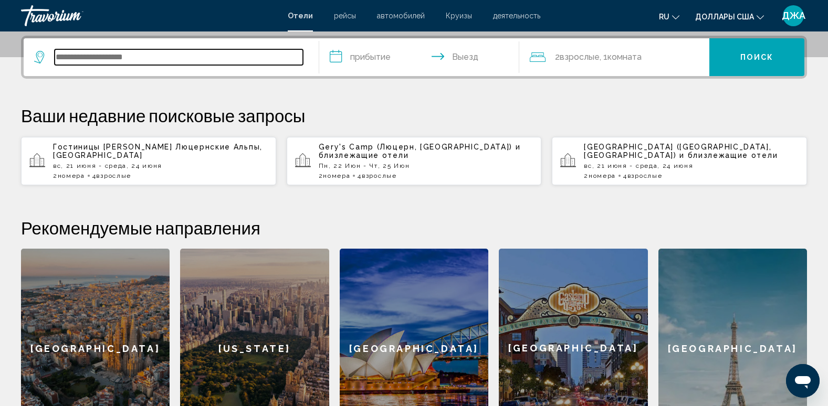
scroll to position [259, 0]
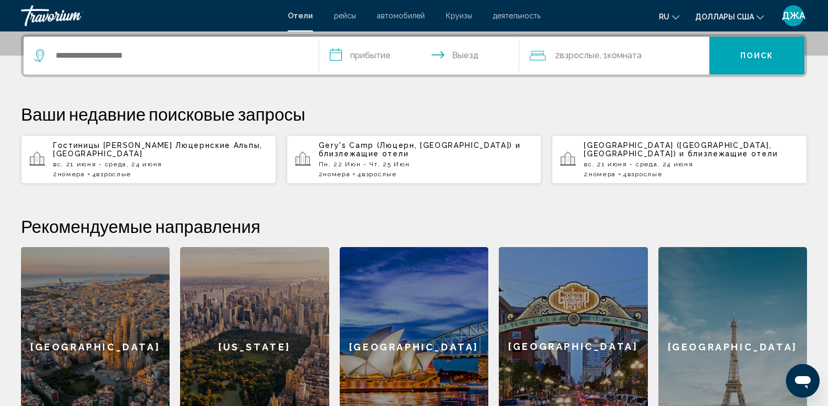
click at [738, 313] on div "[GEOGRAPHIC_DATA]" at bounding box center [732, 347] width 149 height 200
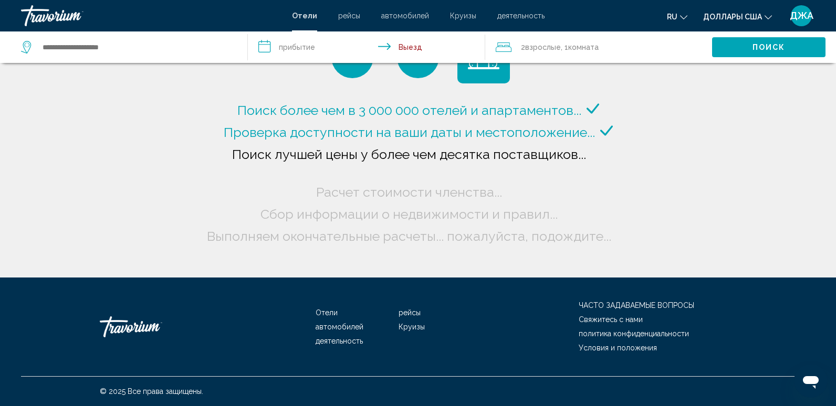
click at [765, 15] on icon "Изменить валюту" at bounding box center [767, 17] width 7 height 7
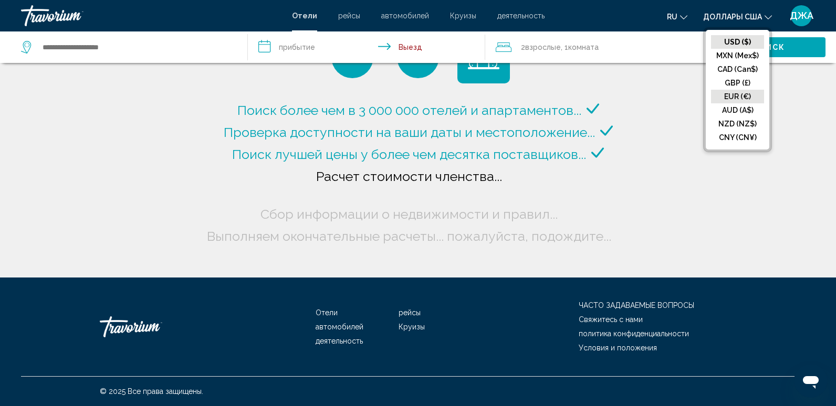
click at [740, 91] on button "EUR (€)" at bounding box center [737, 97] width 53 height 14
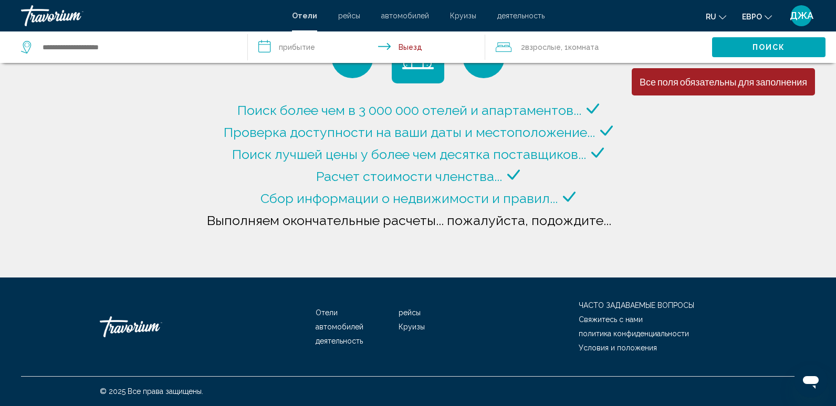
type input "**********"
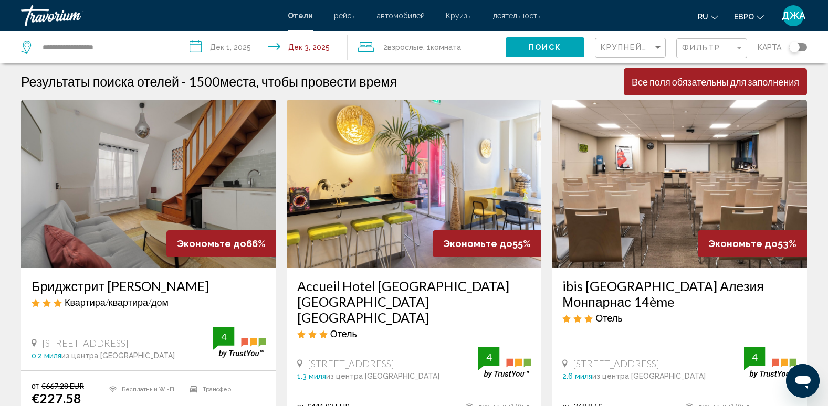
click at [697, 43] on div "Фильтр" at bounding box center [713, 48] width 62 height 19
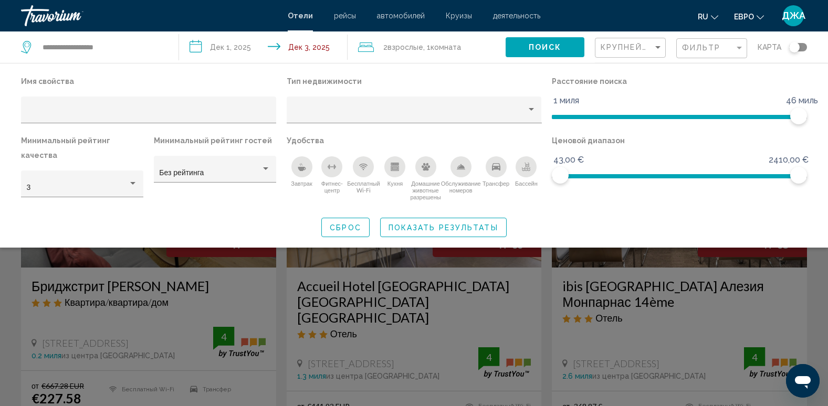
click at [620, 42] on div "Крупнейшие сбережения" at bounding box center [632, 47] width 62 height 19
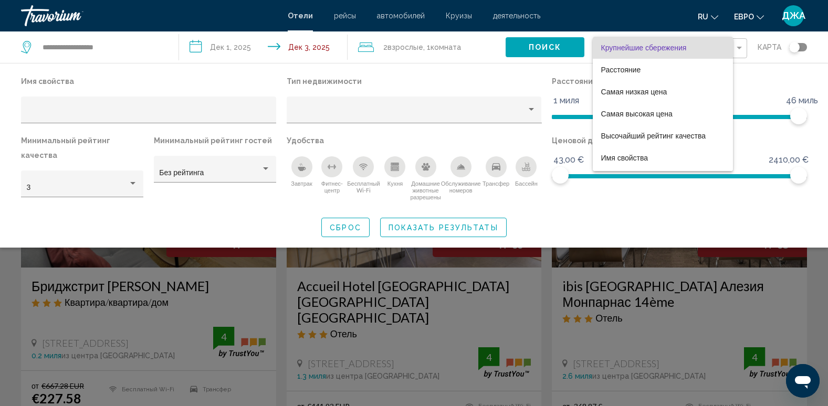
click at [302, 169] on div at bounding box center [414, 203] width 828 height 406
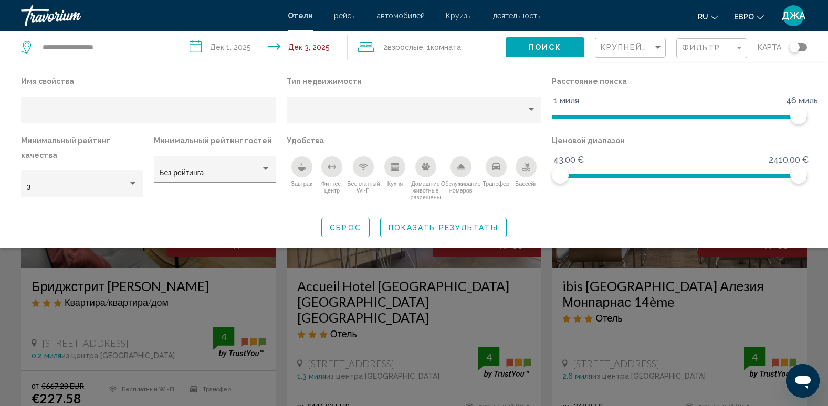
click at [301, 164] on icon "Завтрак" at bounding box center [302, 165] width 2 height 4
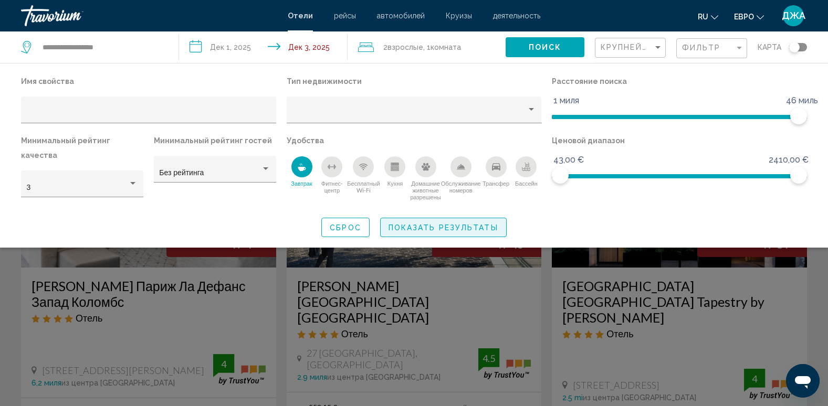
click at [460, 224] on span "Показать результаты" at bounding box center [443, 228] width 110 height 8
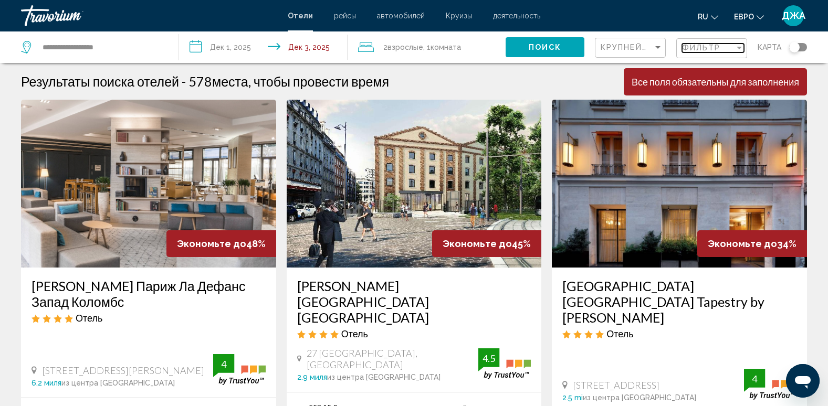
click at [698, 46] on span "Фильтр" at bounding box center [701, 48] width 39 height 8
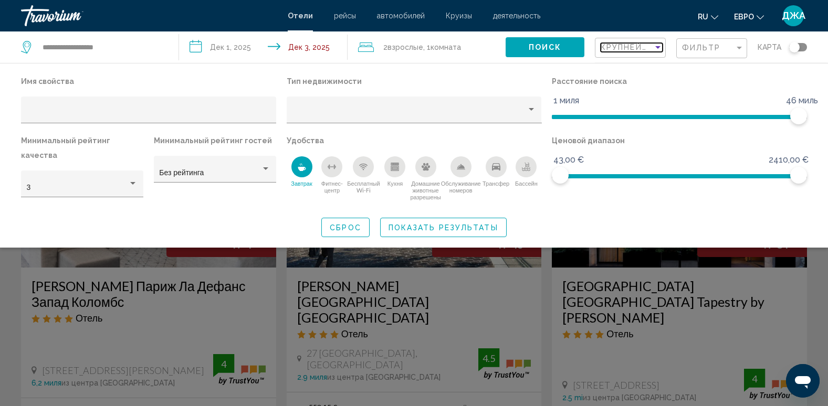
click at [618, 44] on span "Крупнейшие сбережения" at bounding box center [663, 47] width 125 height 8
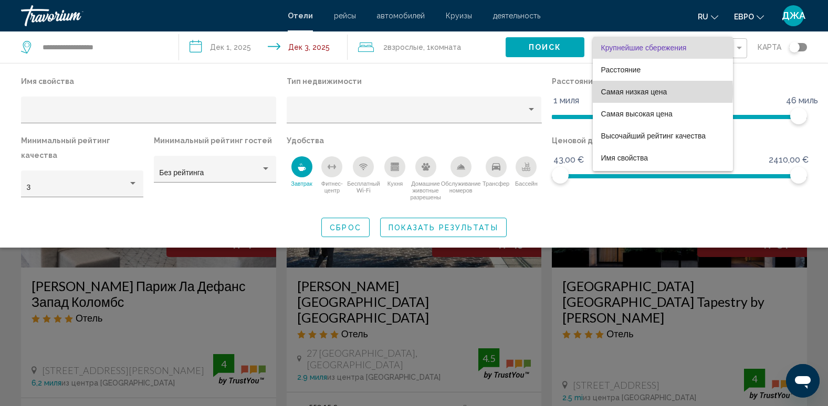
click at [627, 91] on span "Самая низкая цена" at bounding box center [634, 92] width 66 height 8
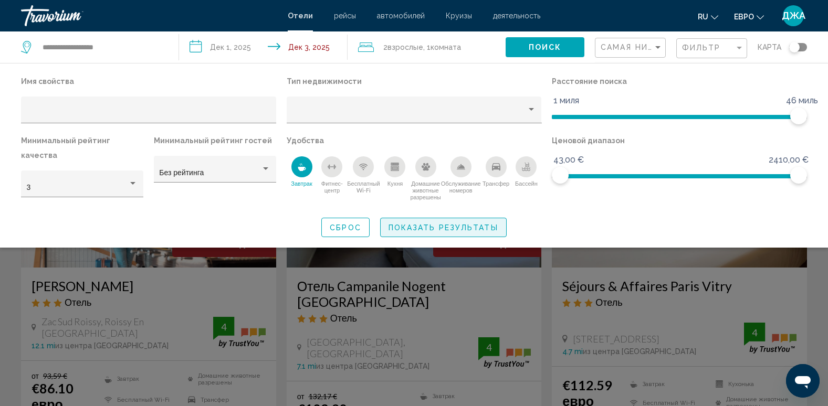
click at [478, 224] on span "Показать результаты" at bounding box center [443, 228] width 110 height 8
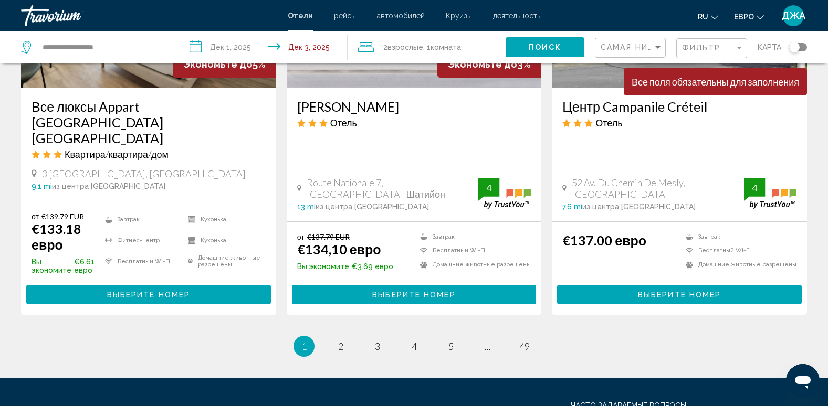
scroll to position [1407, 0]
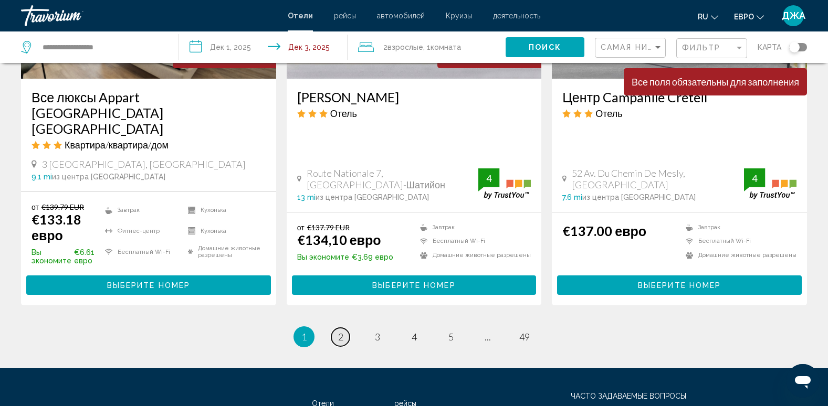
click at [339, 331] on span "2" at bounding box center [340, 337] width 5 height 12
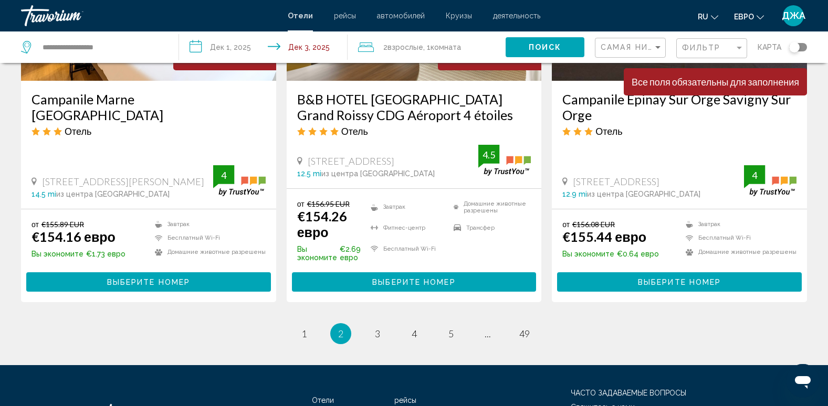
scroll to position [1407, 0]
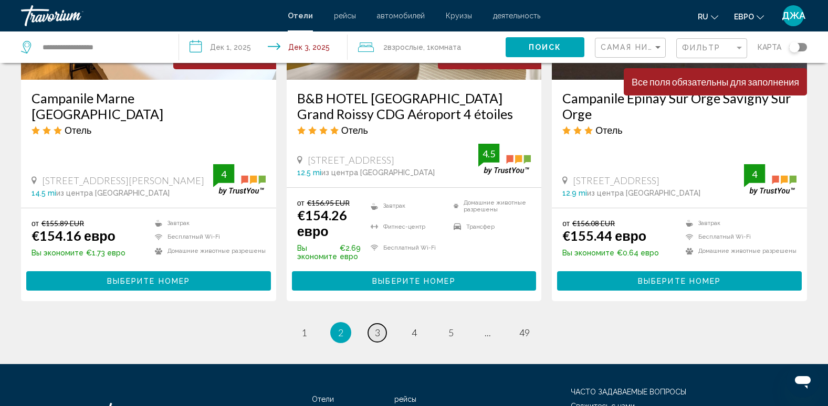
click at [381, 332] on link "страница 3" at bounding box center [377, 333] width 18 height 18
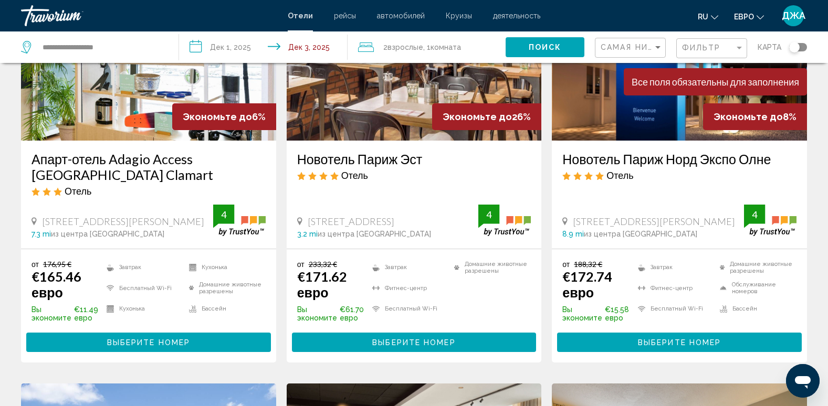
scroll to position [504, 0]
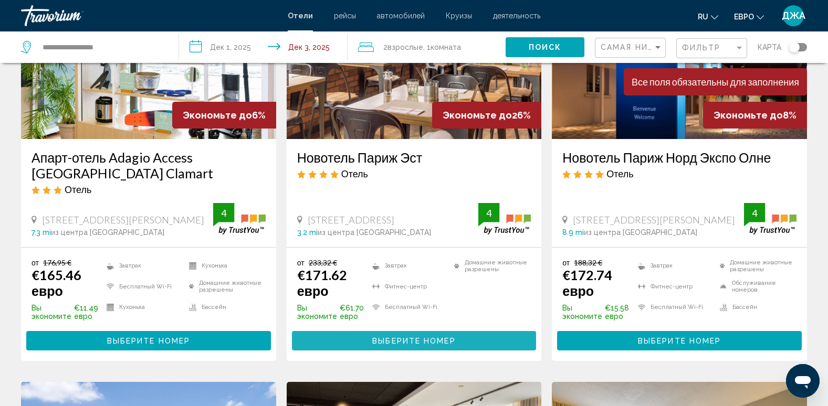
click at [419, 337] on span "Выберите номер" at bounding box center [413, 341] width 83 height 8
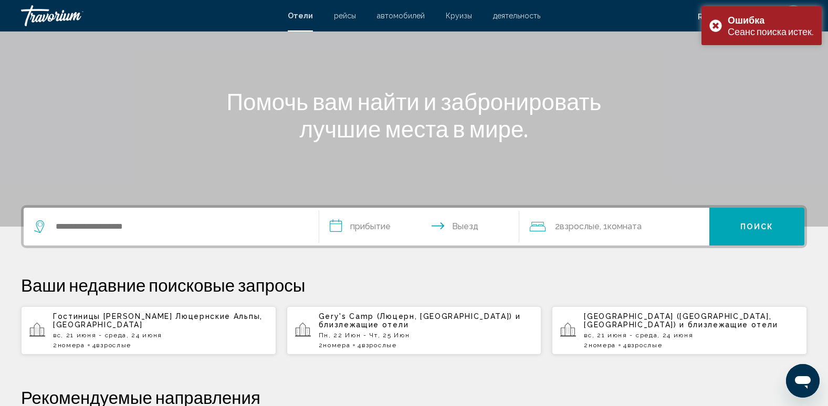
scroll to position [42, 0]
